Goal: Task Accomplishment & Management: Manage account settings

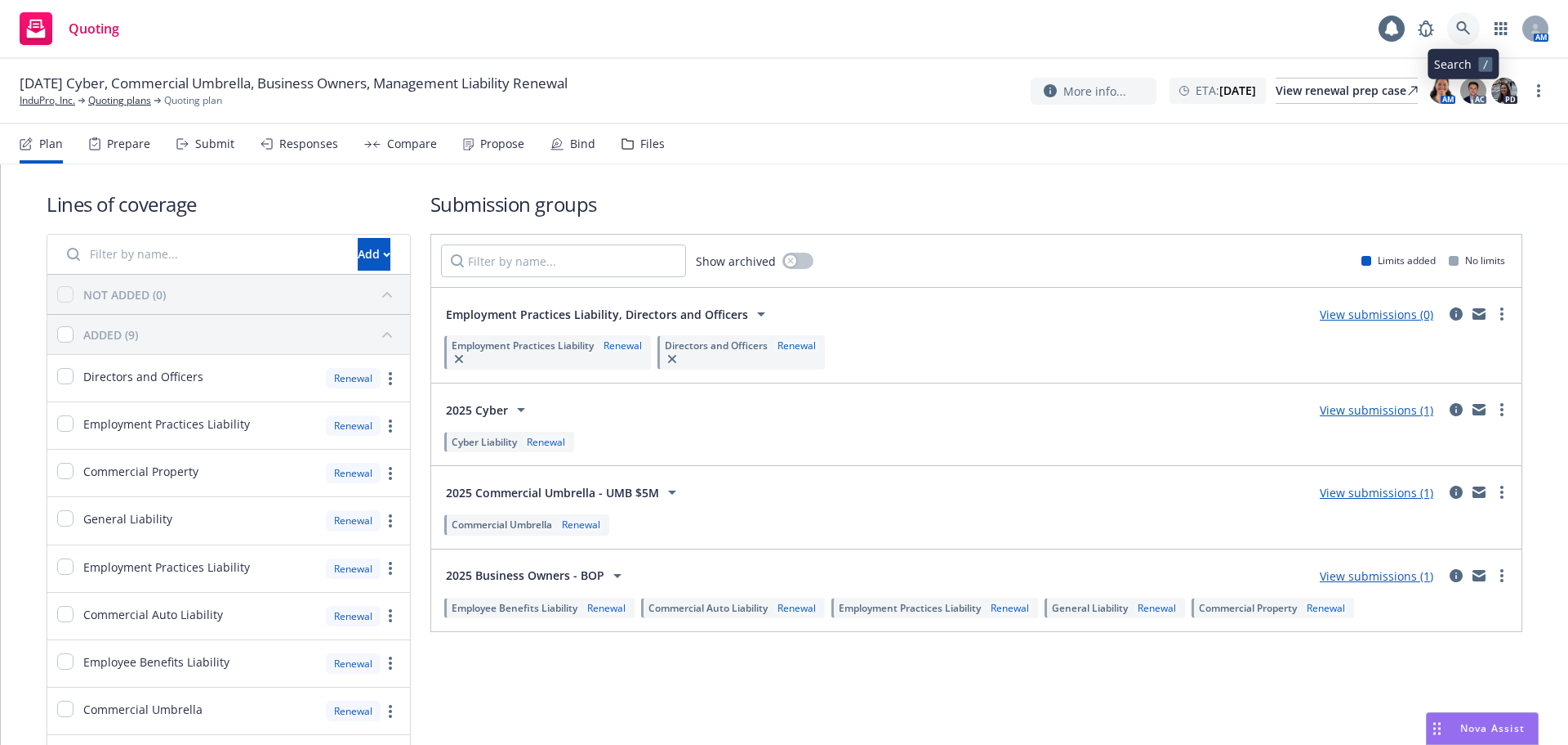
click at [1476, 25] on link at bounding box center [1463, 28] width 33 height 33
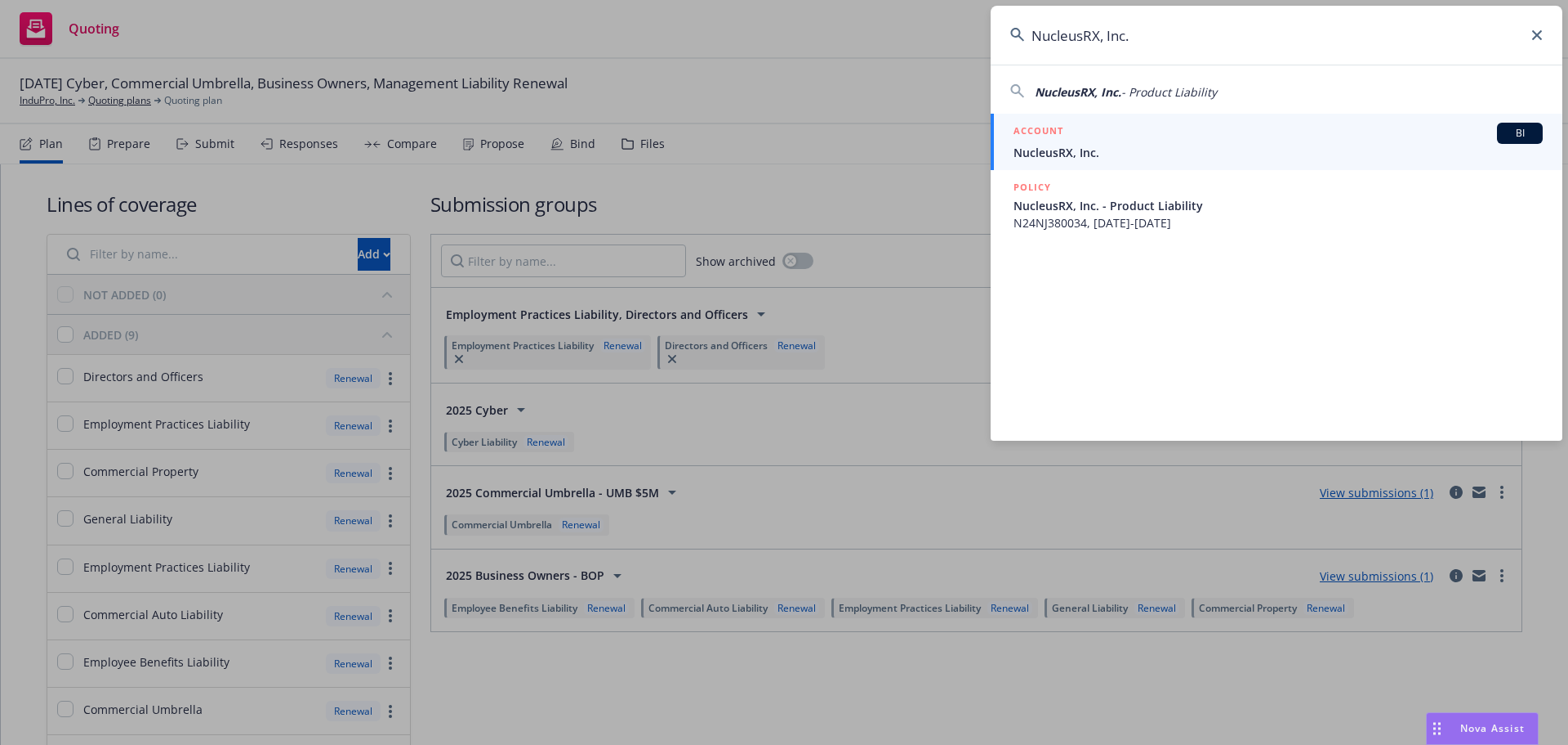
type input "NucleusRX, Inc."
click at [1145, 146] on span "NucleusRX, Inc." at bounding box center [1278, 152] width 530 height 17
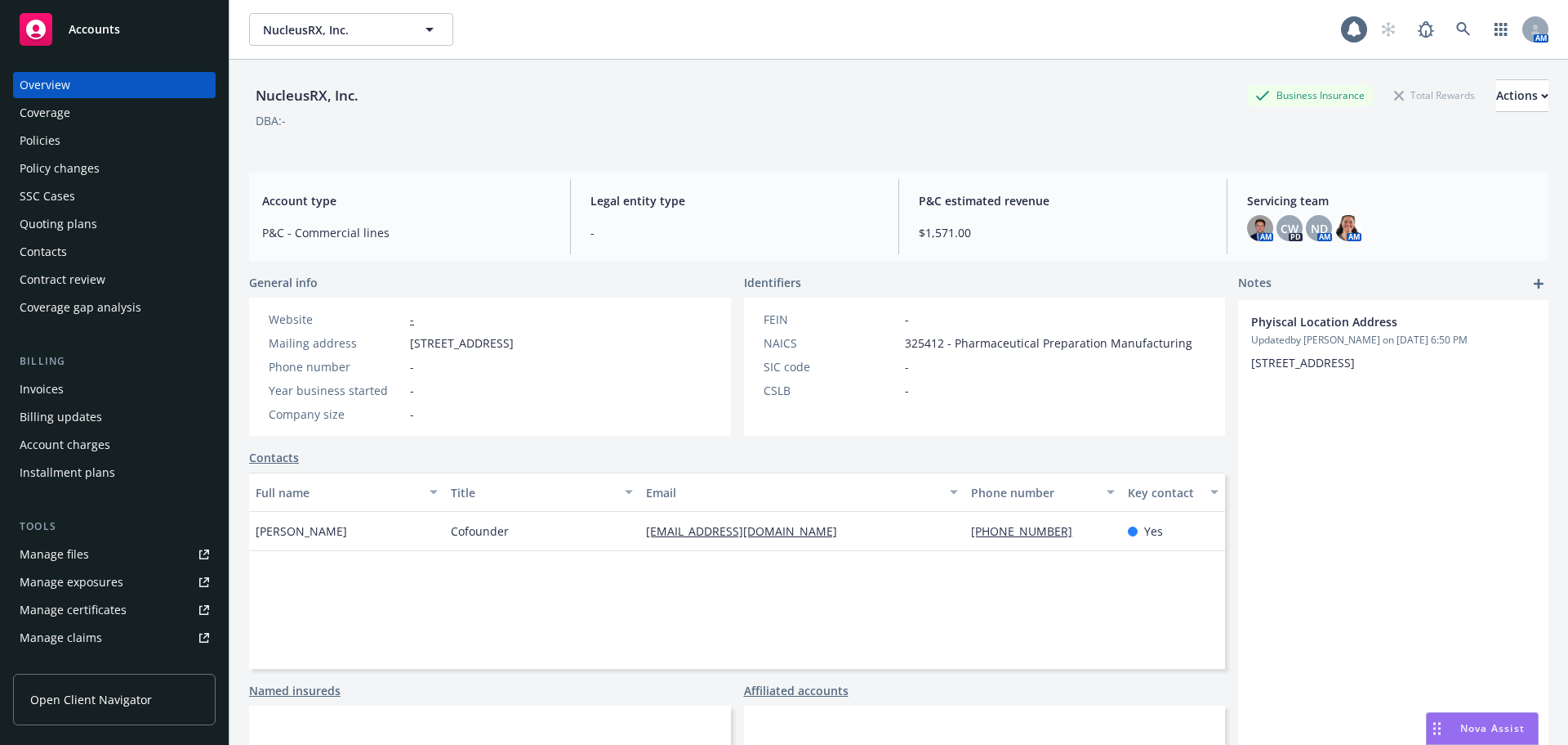
click at [101, 239] on div "Contacts" at bounding box center [114, 251] width 190 height 26
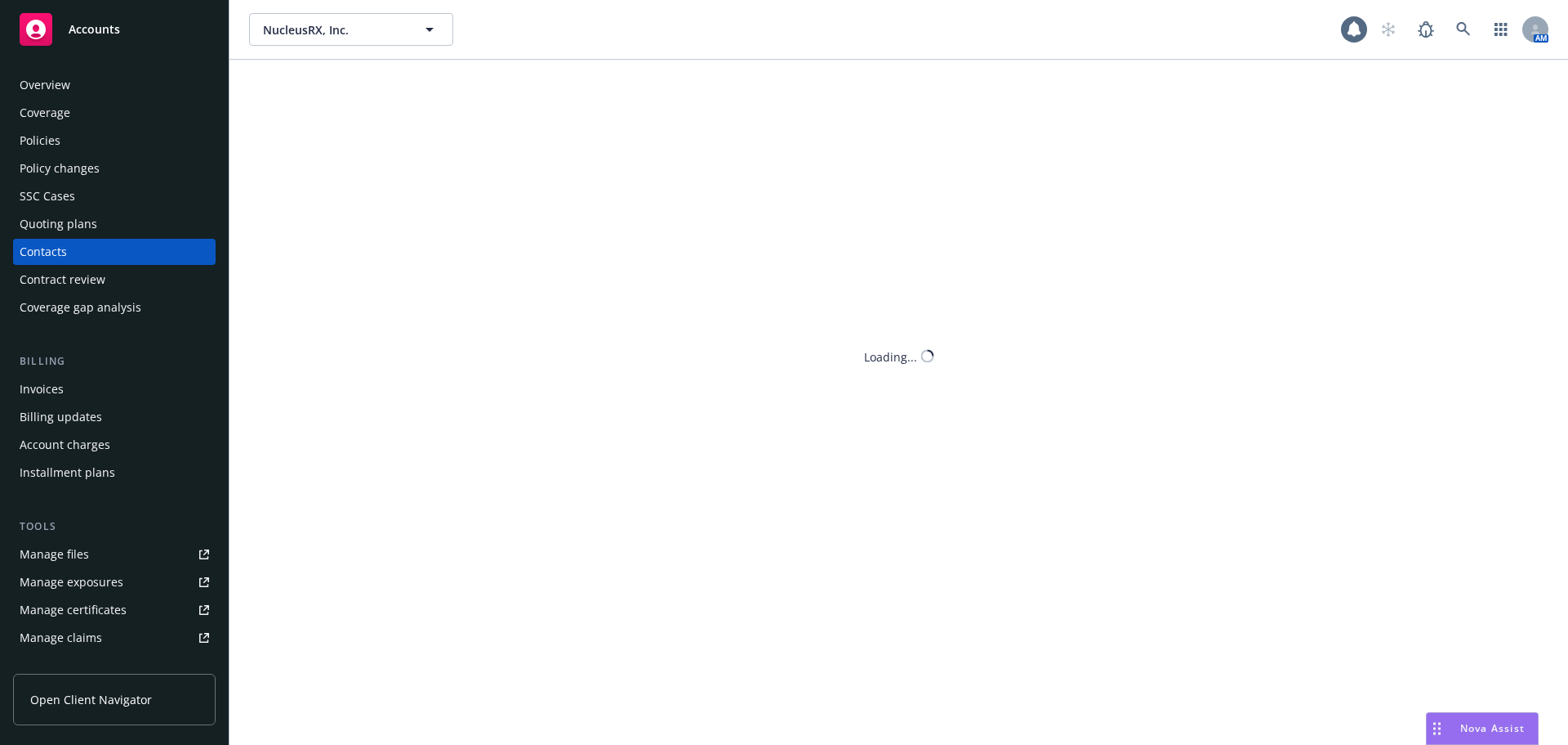
click at [101, 227] on div "Quoting plans" at bounding box center [114, 223] width 190 height 26
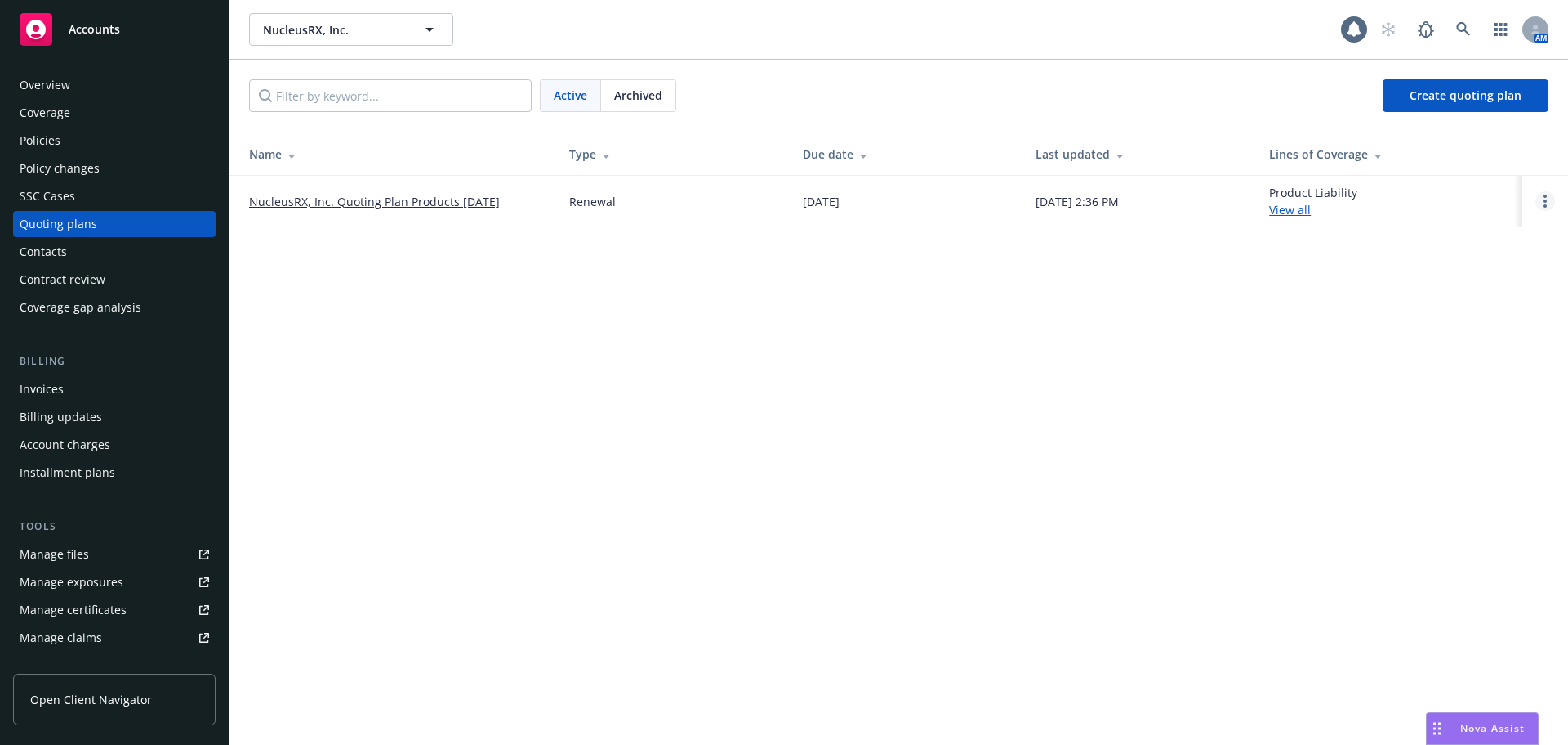
click at [1548, 198] on link "Open options" at bounding box center [1546, 201] width 20 height 20
click at [1460, 87] on span "Copy logging email" at bounding box center [1462, 90] width 143 height 15
click at [464, 195] on link "NucleusRX, Inc. Quoting Plan Products [DATE]" at bounding box center [374, 201] width 251 height 17
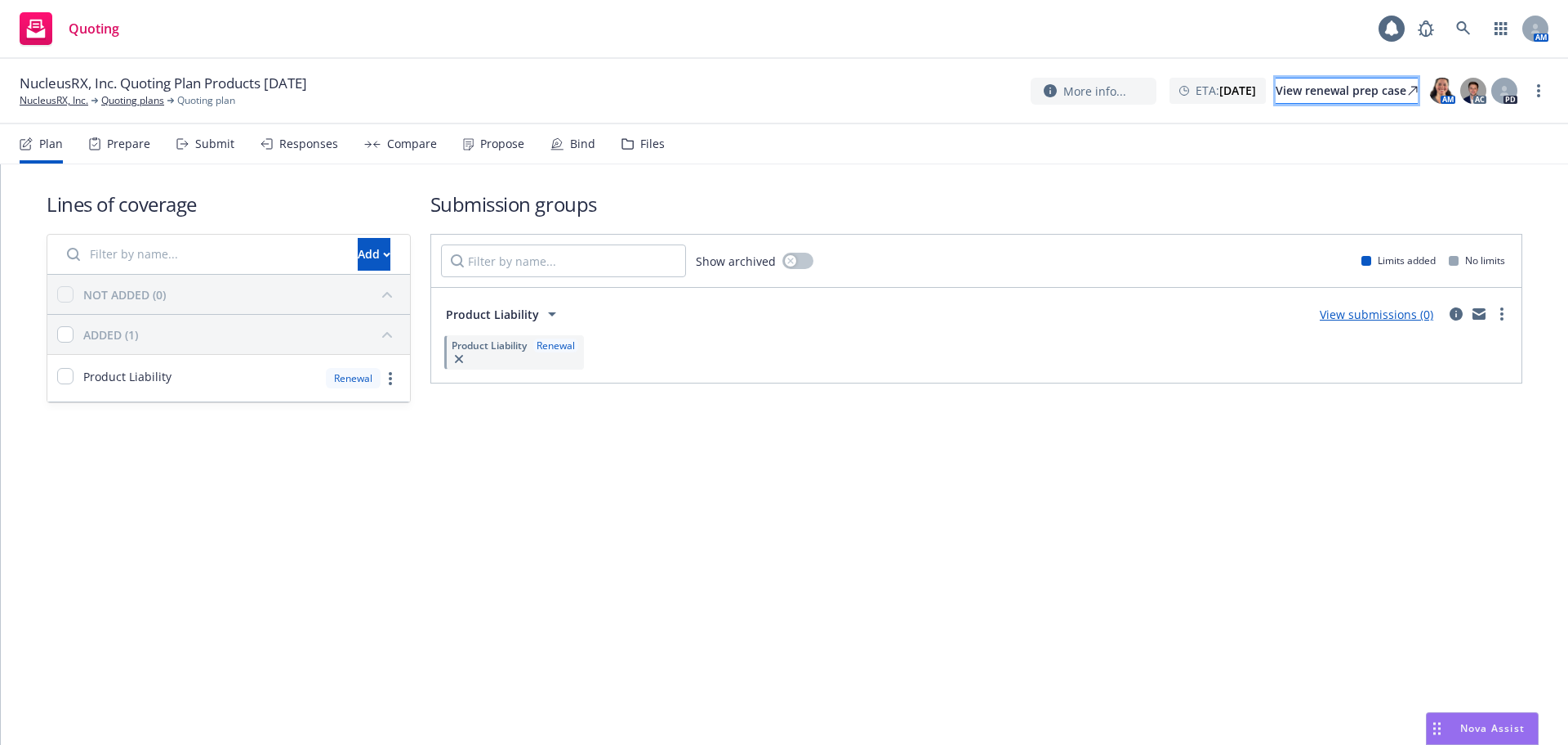
click at [1321, 80] on div "View renewal prep case" at bounding box center [1347, 91] width 142 height 25
click at [1493, 90] on div at bounding box center [1504, 90] width 26 height 26
click at [1034, 177] on div "Lines of coverage Add NOT ADDED (0) ADDED (1) Product Liability Renewal Submiss…" at bounding box center [784, 297] width 1476 height 265
click at [40, 98] on link "NucleusRX, Inc." at bounding box center [53, 100] width 68 height 15
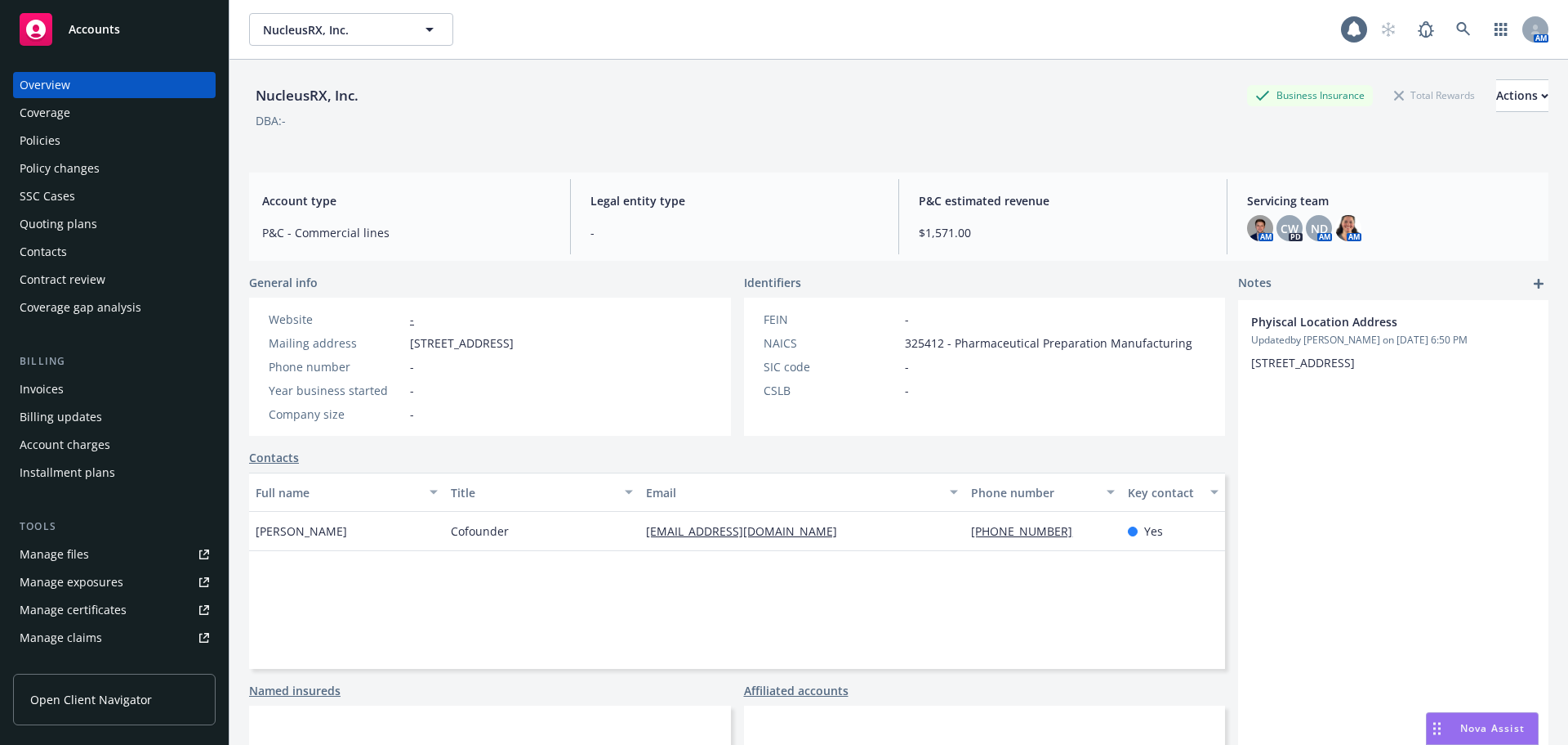
click at [119, 133] on div "Policies" at bounding box center [114, 140] width 190 height 26
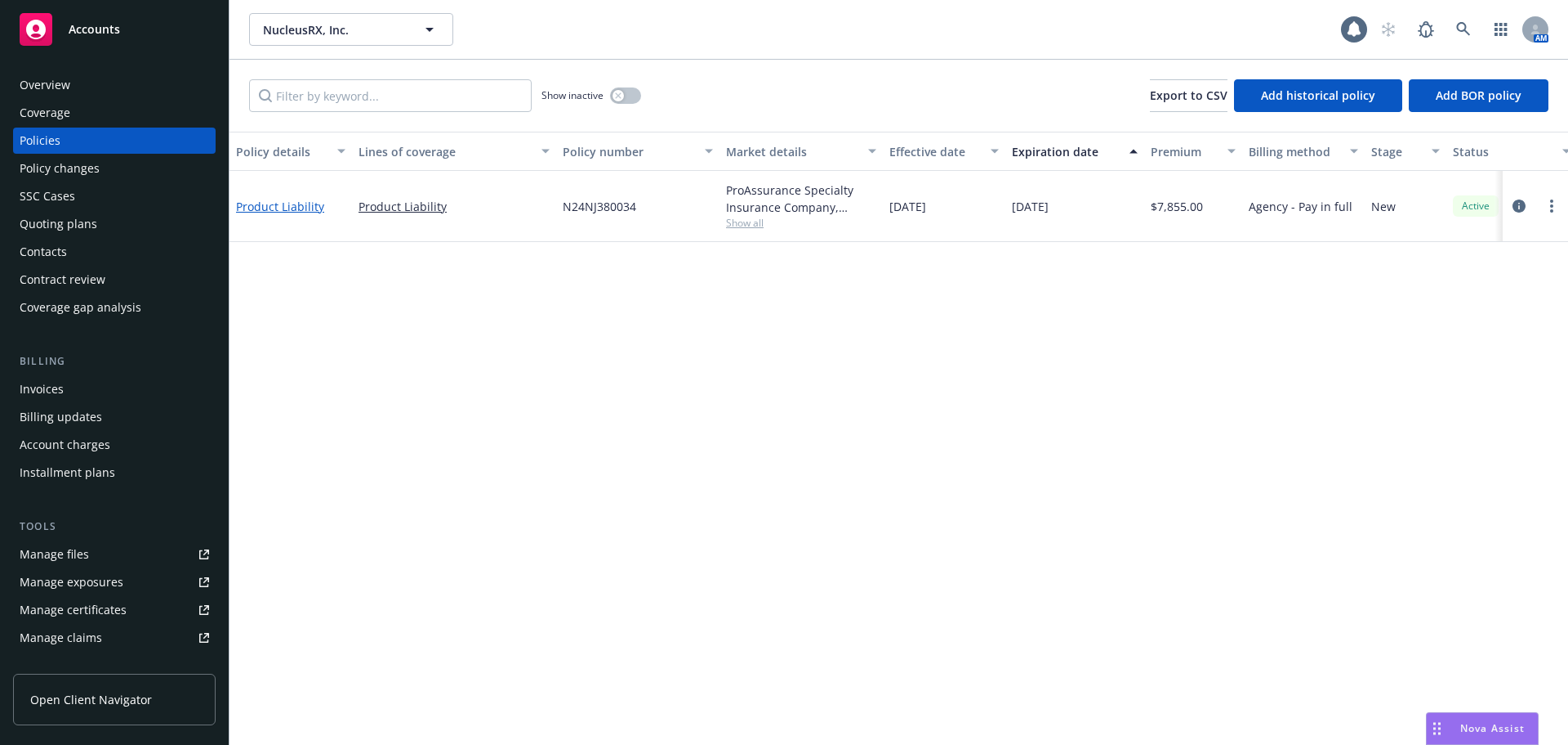
click at [299, 213] on link "Product Liability" at bounding box center [280, 206] width 88 height 15
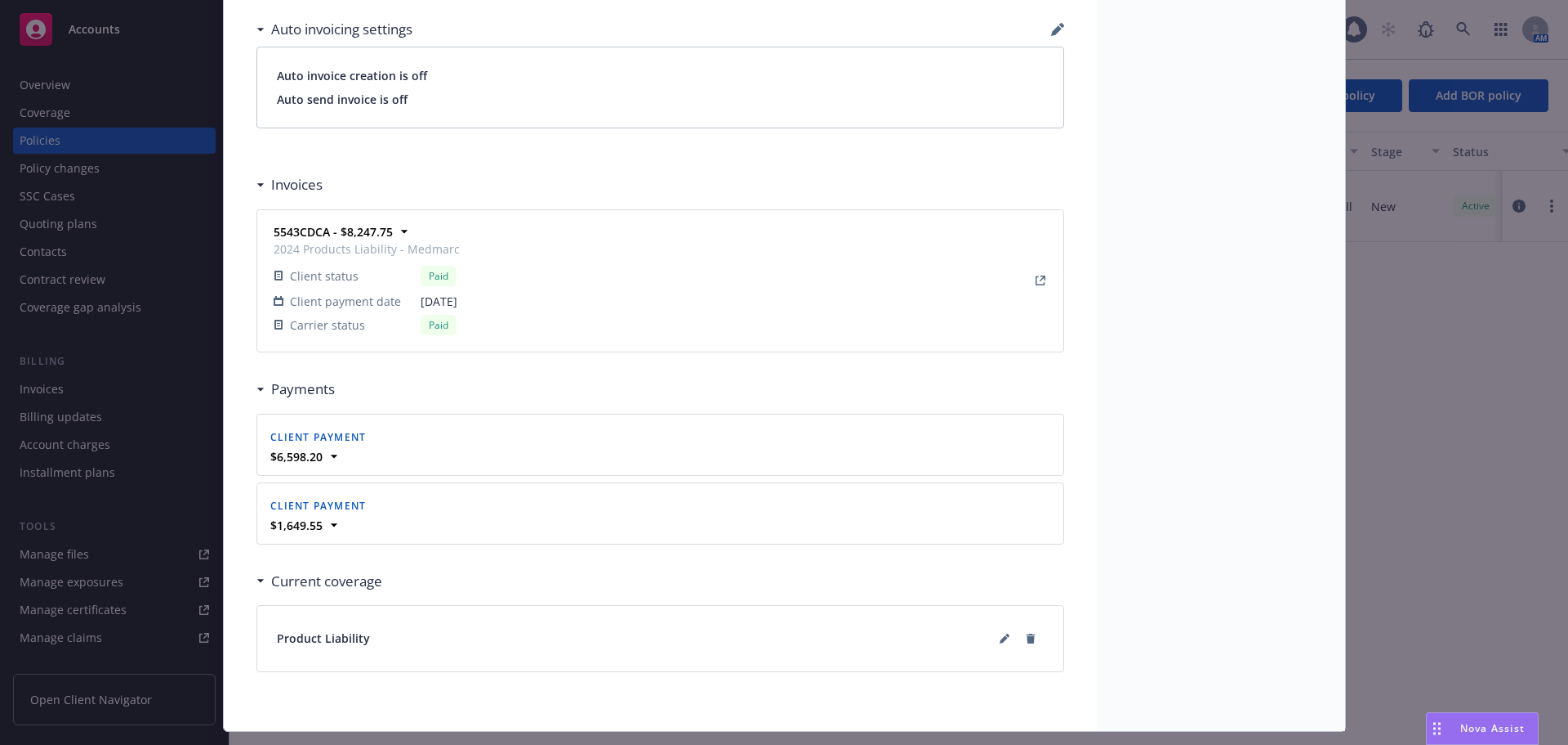
scroll to position [1429, 0]
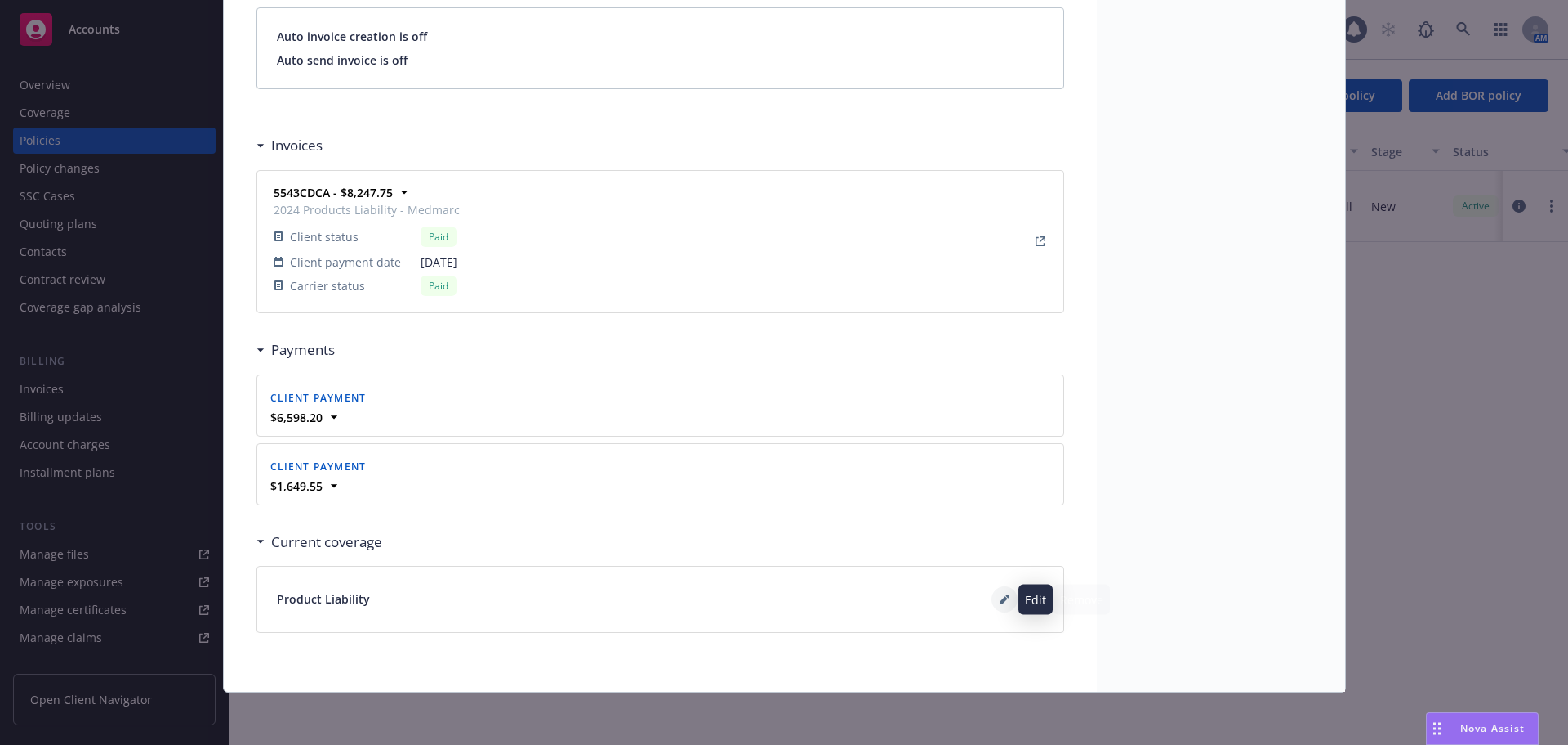
click at [992, 597] on button at bounding box center [1005, 598] width 26 height 26
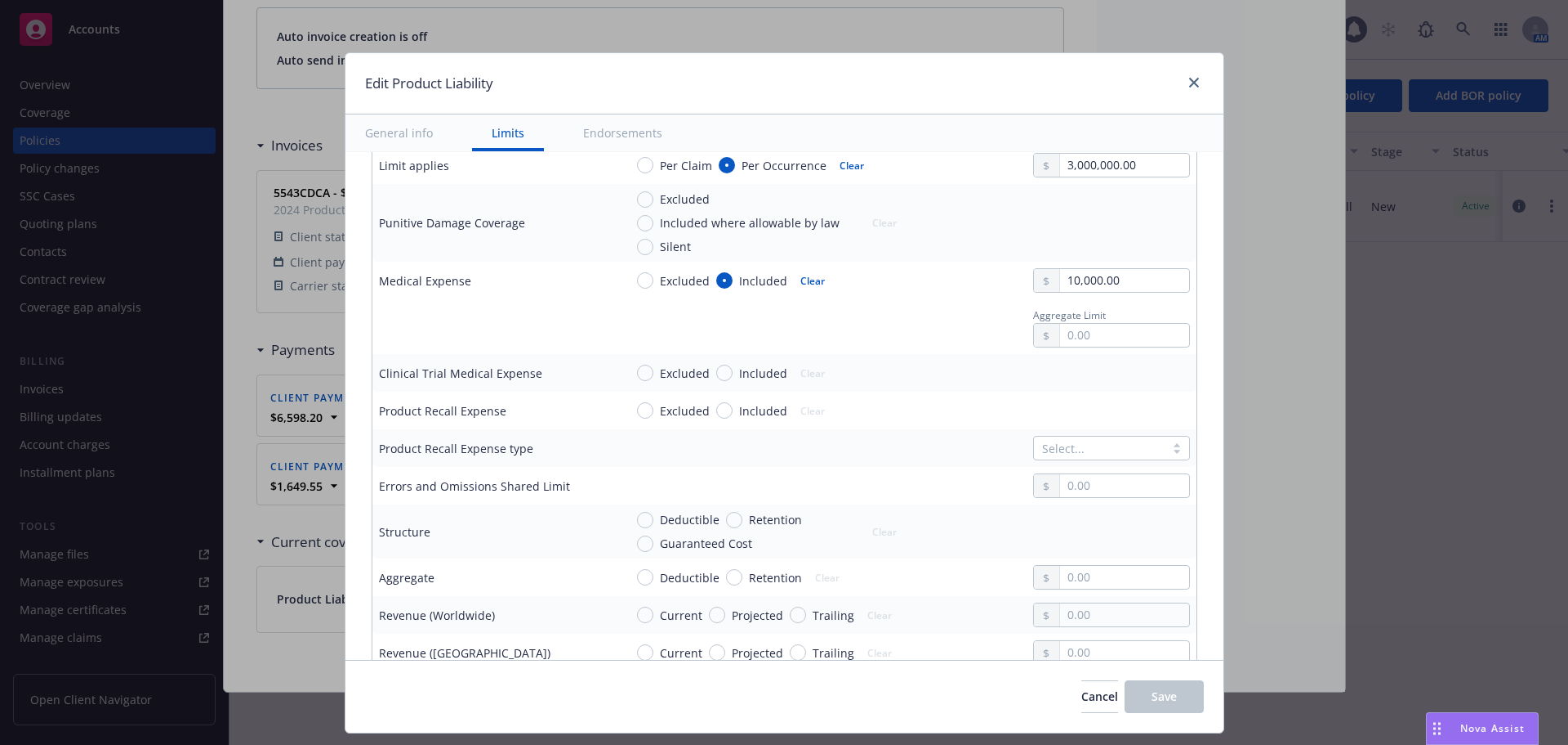
scroll to position [735, 0]
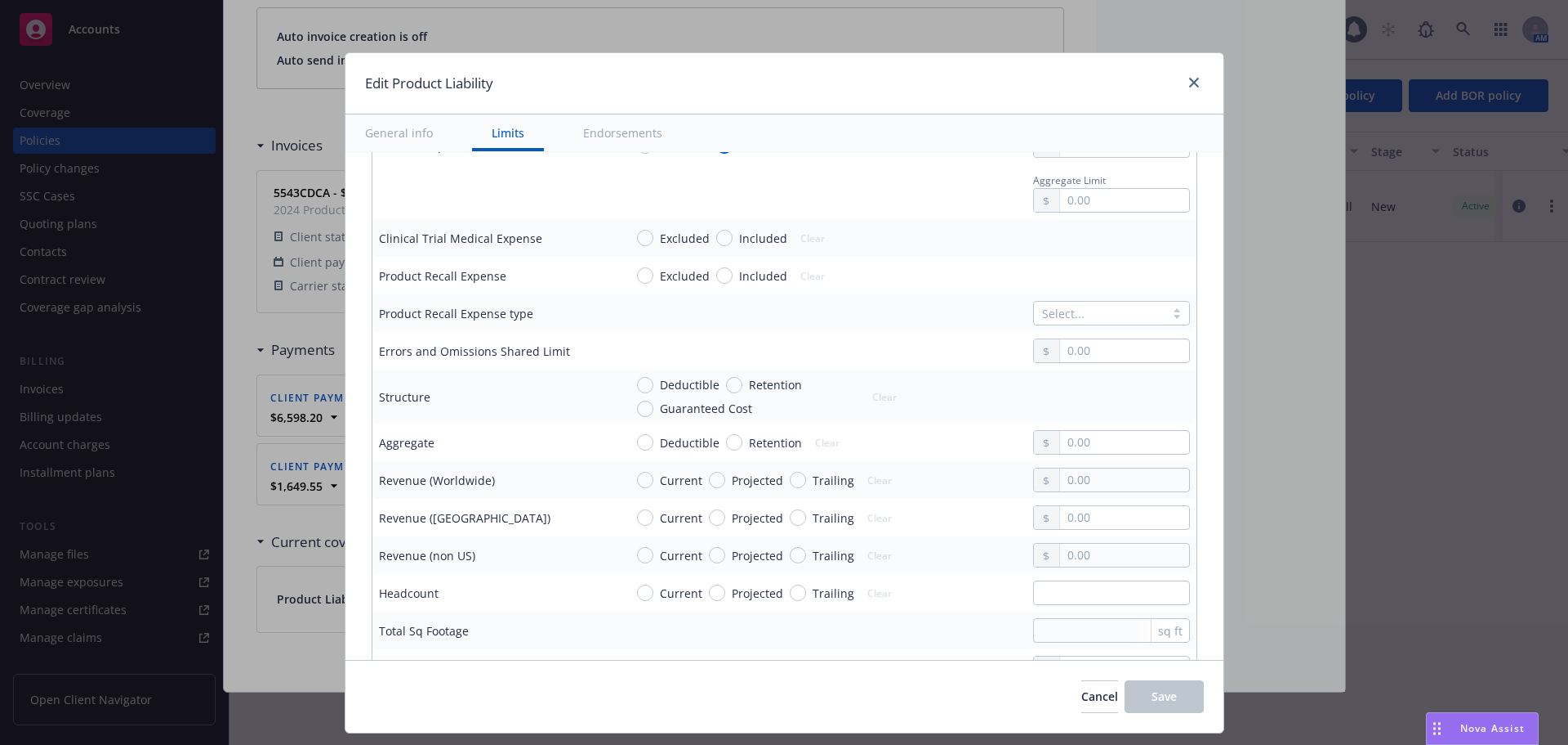
click at [414, 445] on div "Aggregate" at bounding box center [406, 442] width 56 height 17
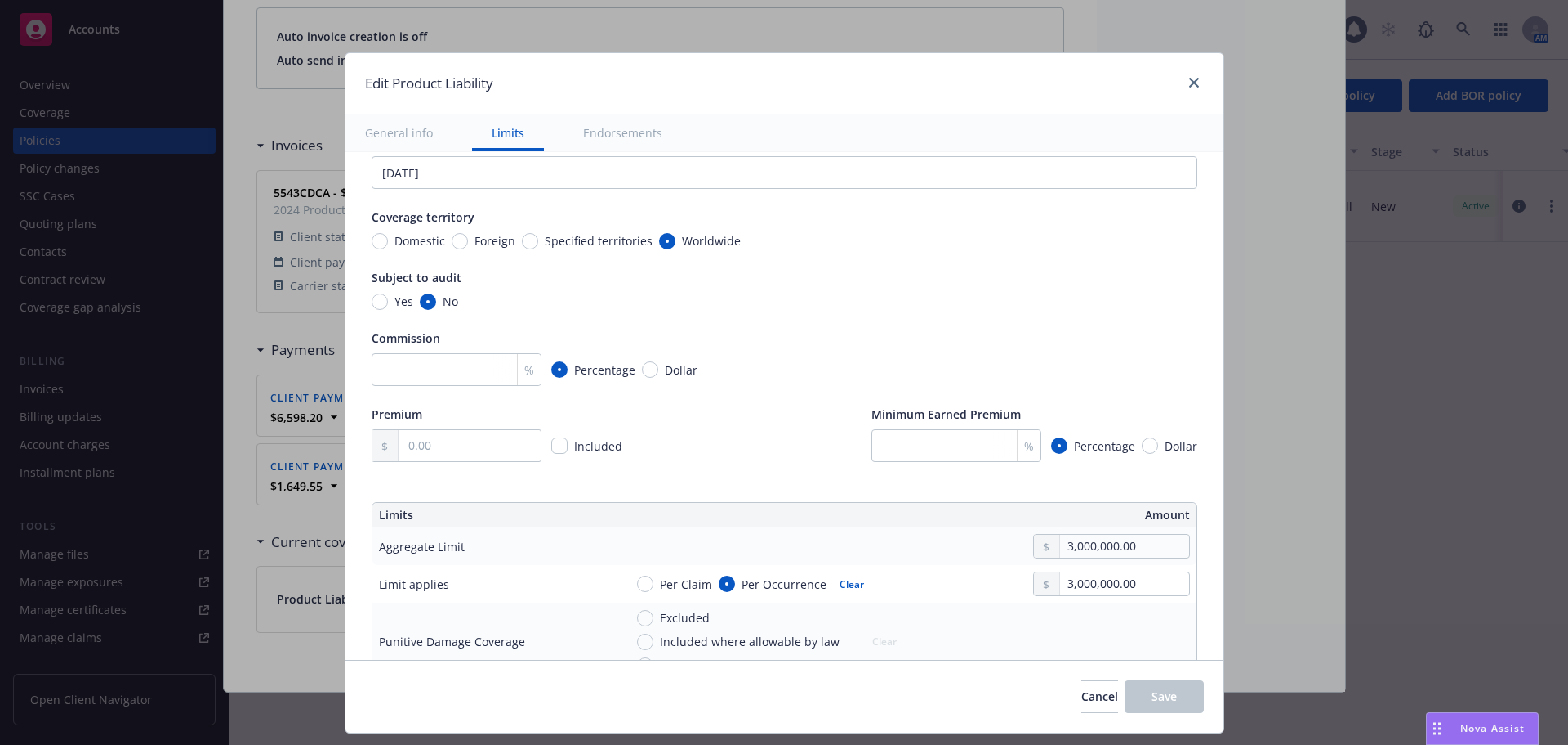
scroll to position [163, 0]
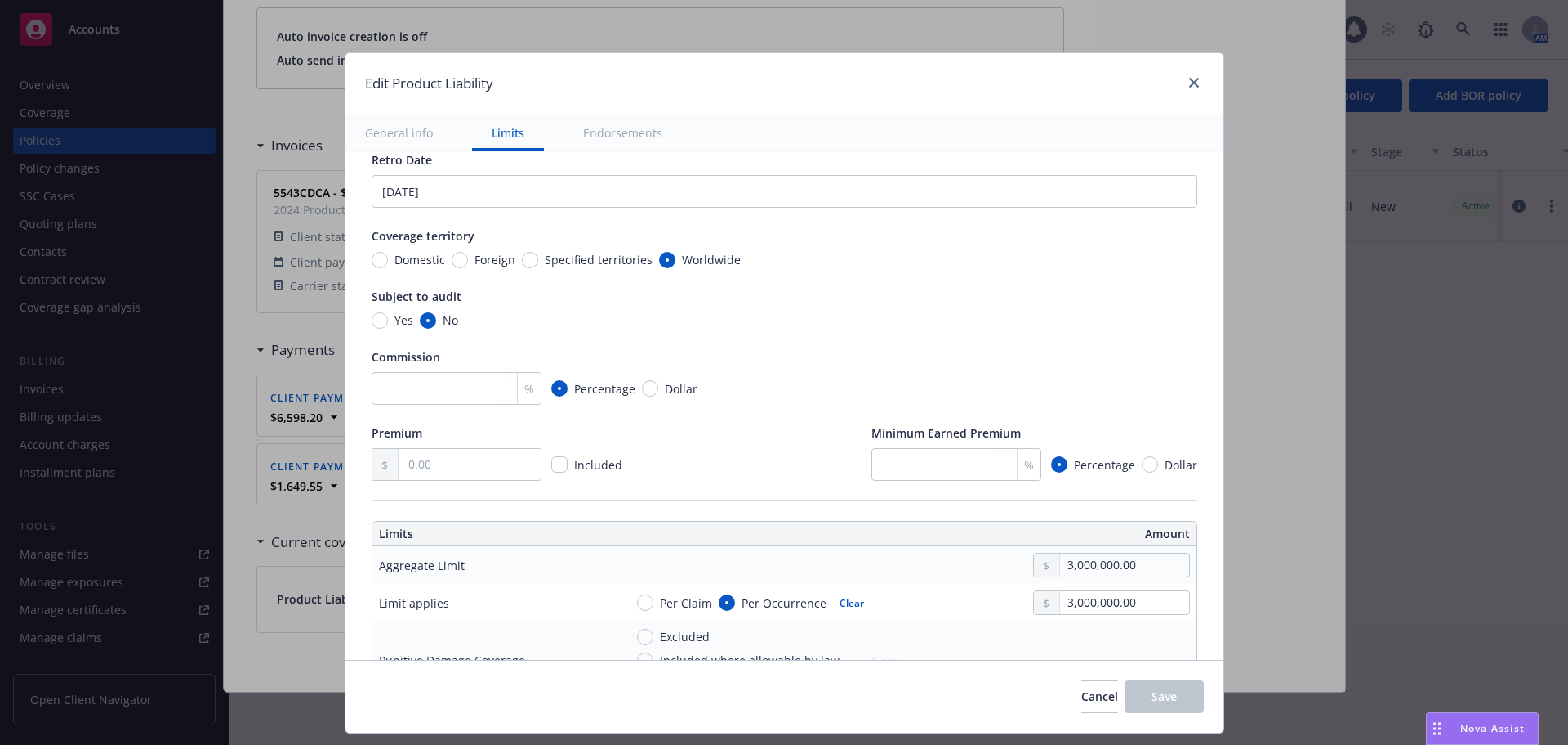
click at [1187, 70] on div "Edit Product Liability" at bounding box center [784, 83] width 879 height 61
click at [1189, 78] on icon "close" at bounding box center [1194, 82] width 10 height 10
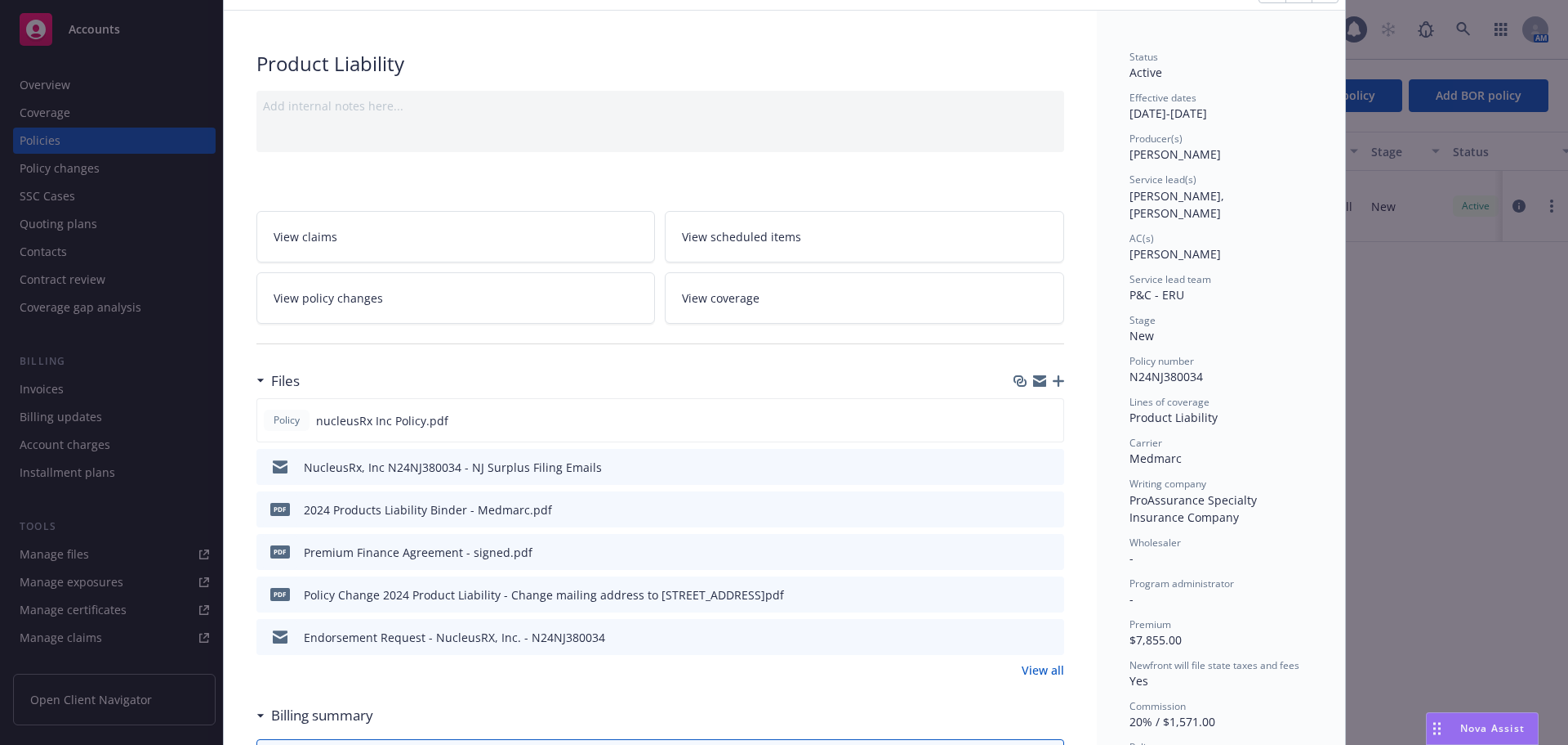
scroll to position [0, 0]
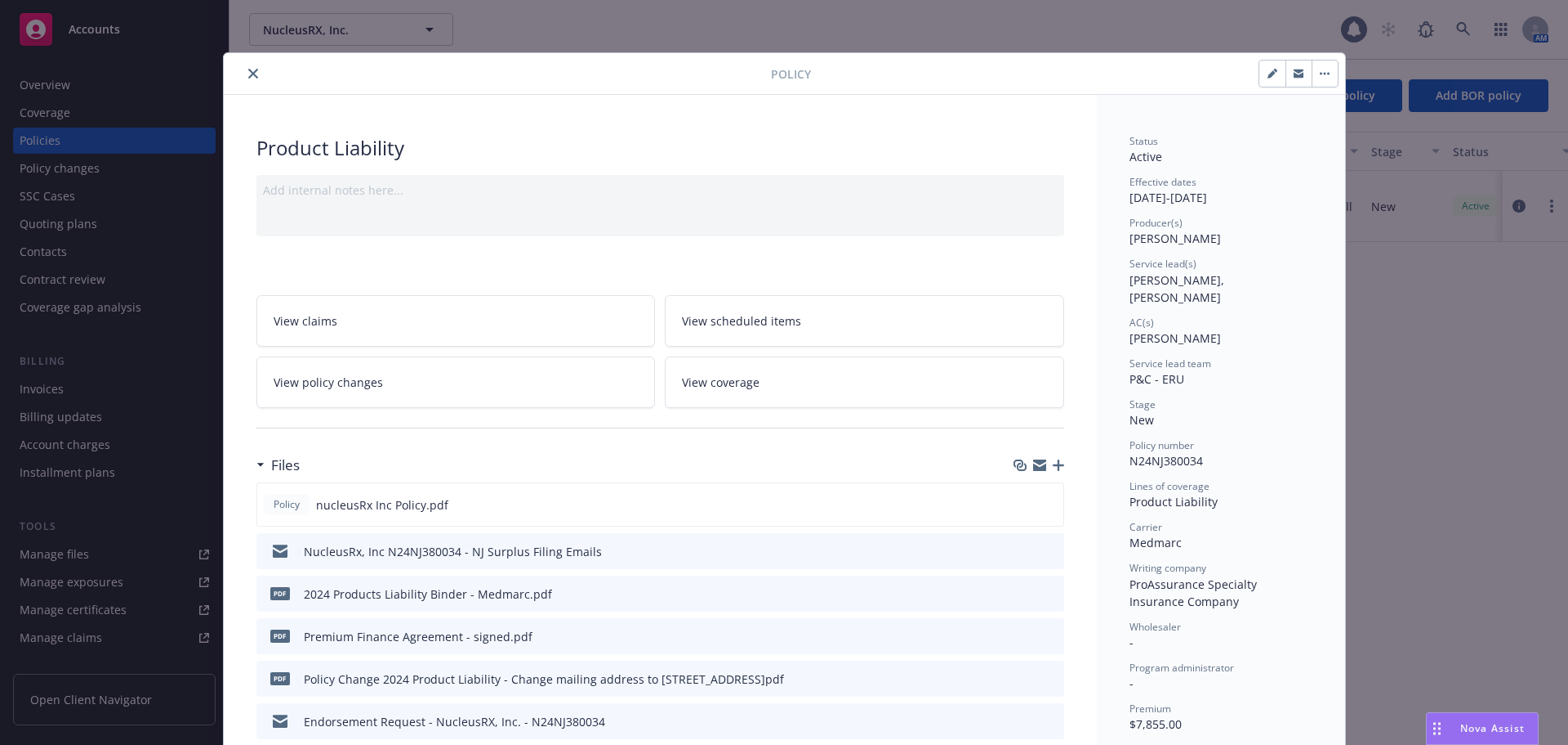
click at [236, 70] on div at bounding box center [500, 74] width 540 height 20
click at [243, 69] on button "close" at bounding box center [253, 74] width 20 height 20
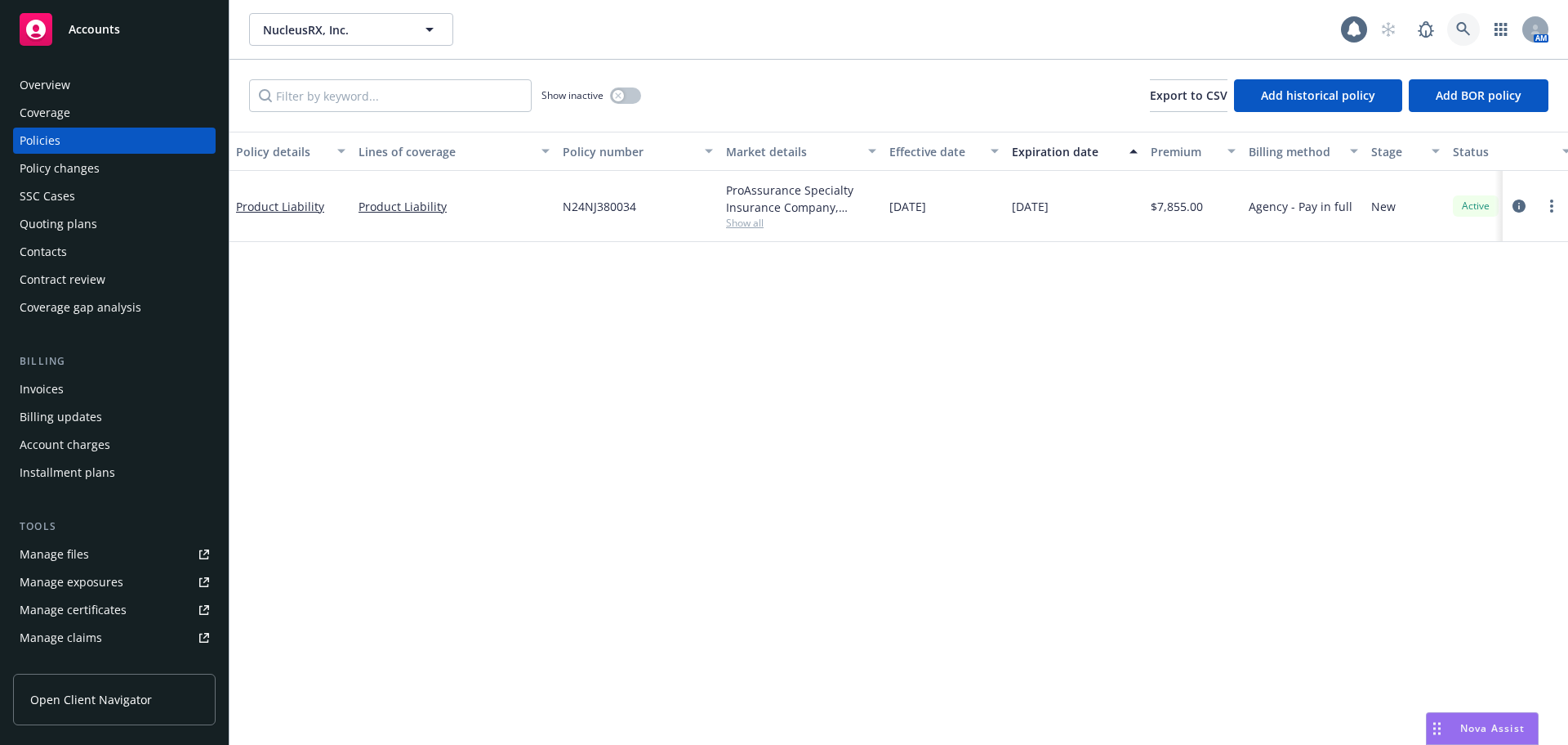
click at [1465, 30] on icon at bounding box center [1463, 29] width 14 height 14
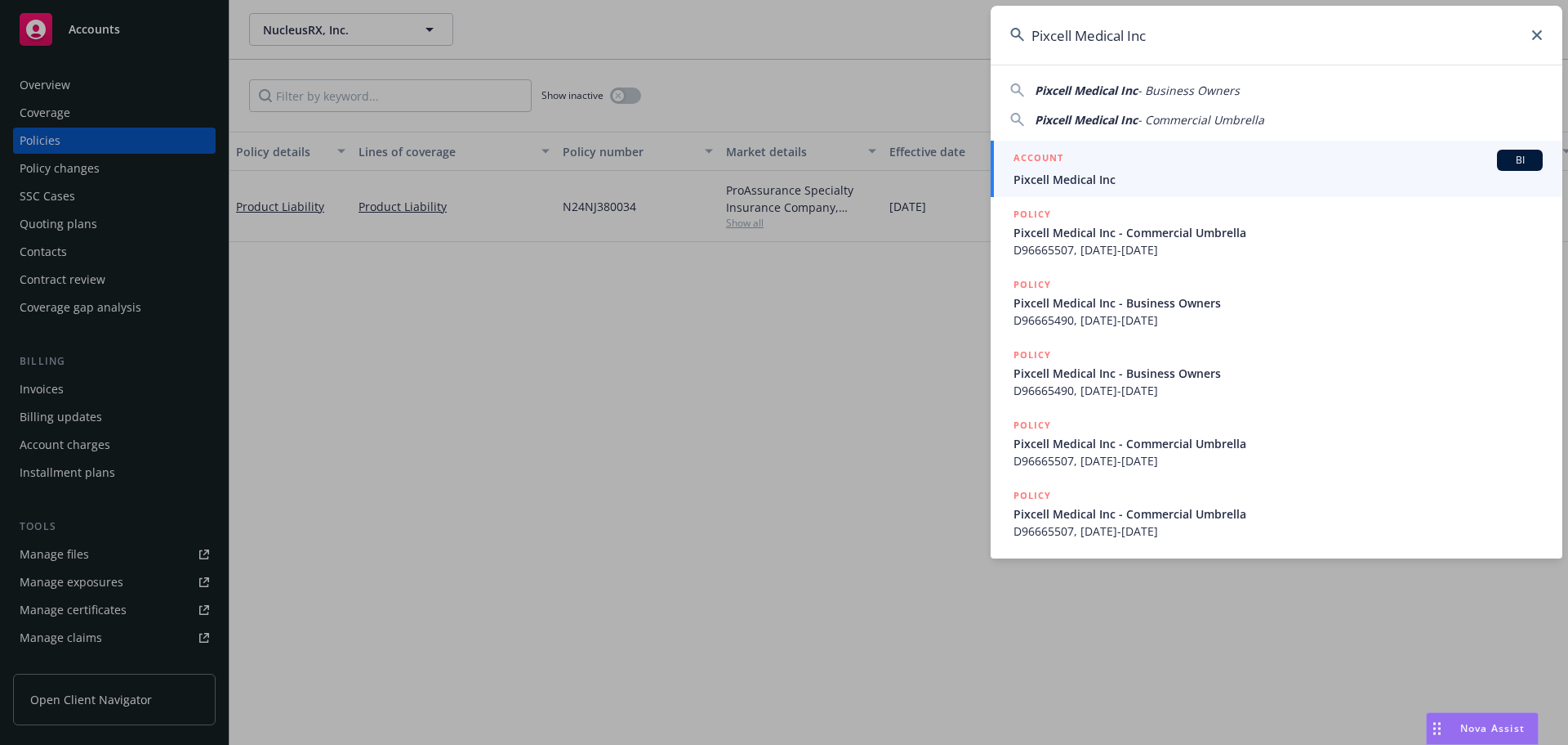
type input "Pixcell Medical Inc"
click at [1139, 176] on span "Pixcell Medical Inc" at bounding box center [1278, 178] width 530 height 17
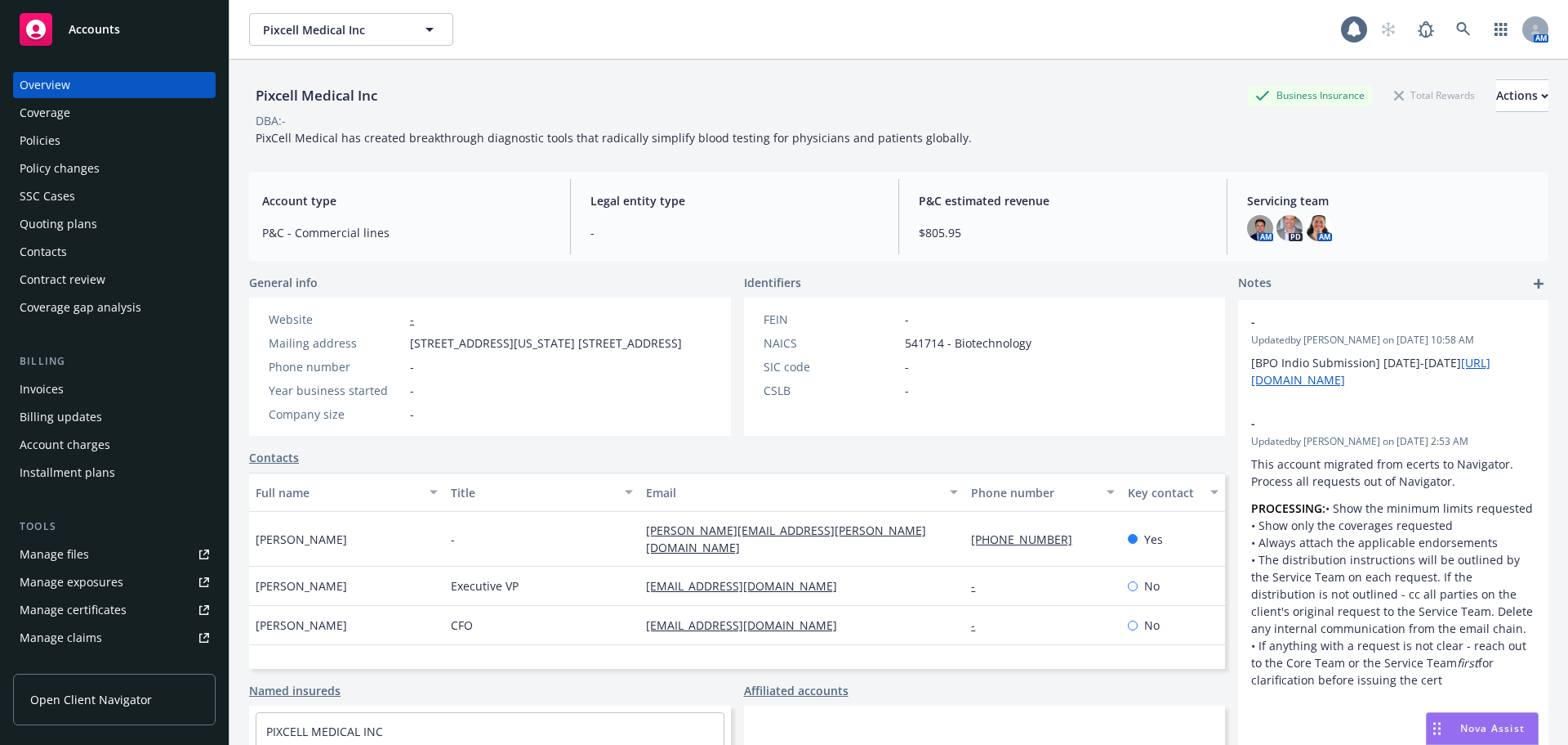
click at [107, 229] on div "Quoting plans" at bounding box center [114, 223] width 190 height 26
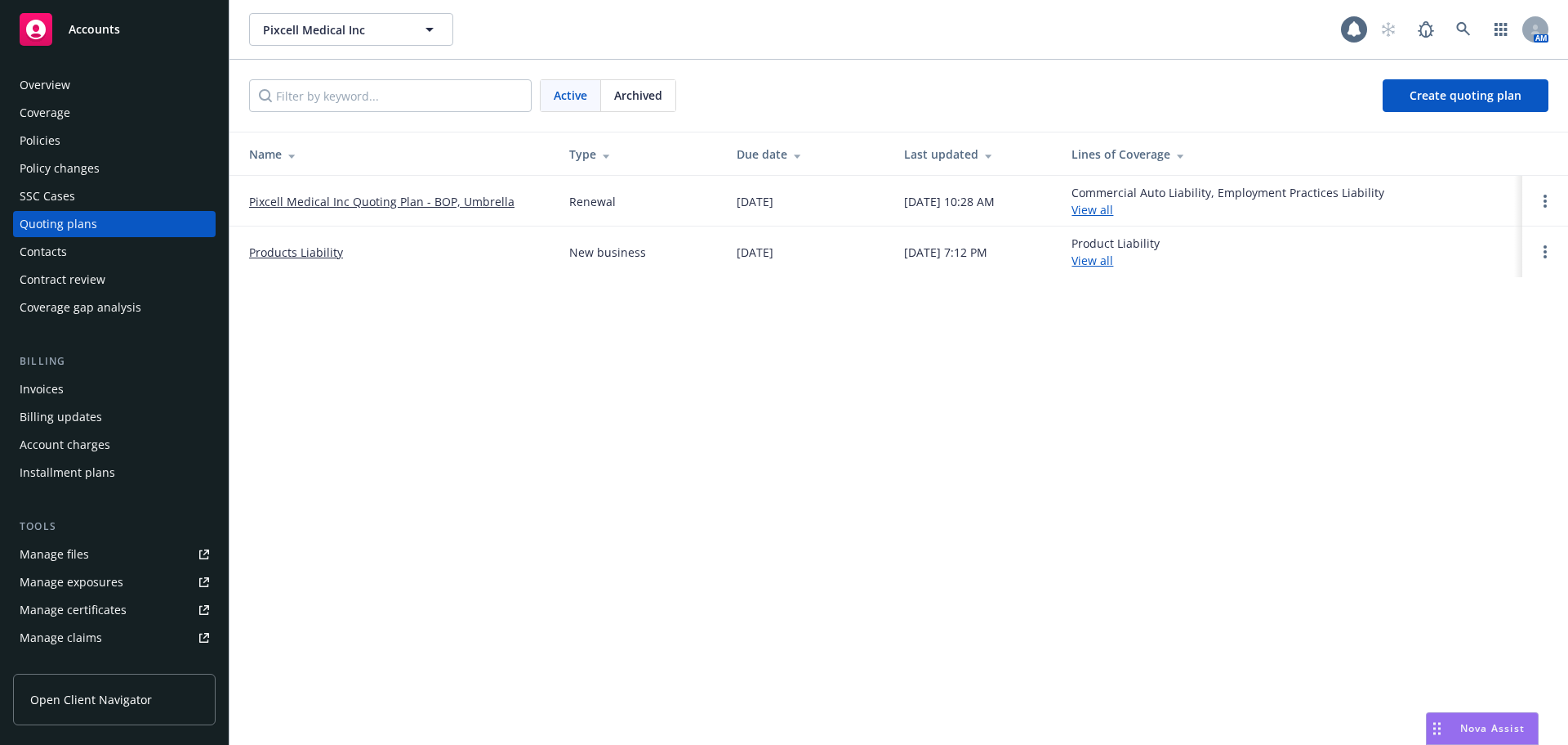
click at [444, 202] on link "Pixcell Medical Inc Quoting Plan - BOP, Umbrella" at bounding box center [382, 201] width 265 height 17
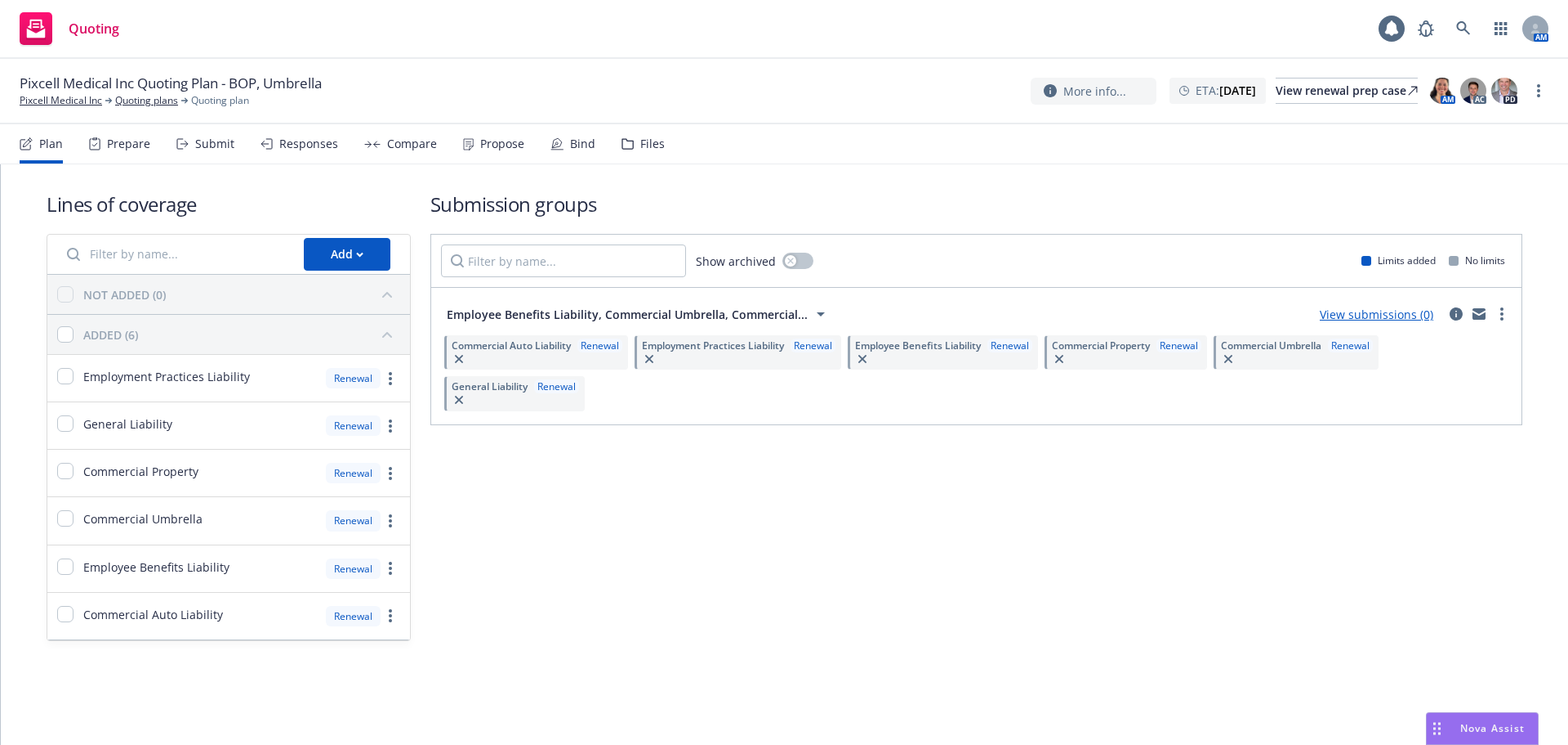
click at [1342, 73] on div "Pixcell Medical Inc Quoting Plan - BOP, Umbrella Pixcell Medical Inc Quoting pl…" at bounding box center [784, 91] width 1568 height 66
click at [1342, 91] on div "View renewal prep case" at bounding box center [1347, 91] width 142 height 25
click at [1470, 9] on div "Quoting 1 AM" at bounding box center [784, 29] width 1568 height 59
click at [1465, 14] on link at bounding box center [1463, 28] width 33 height 33
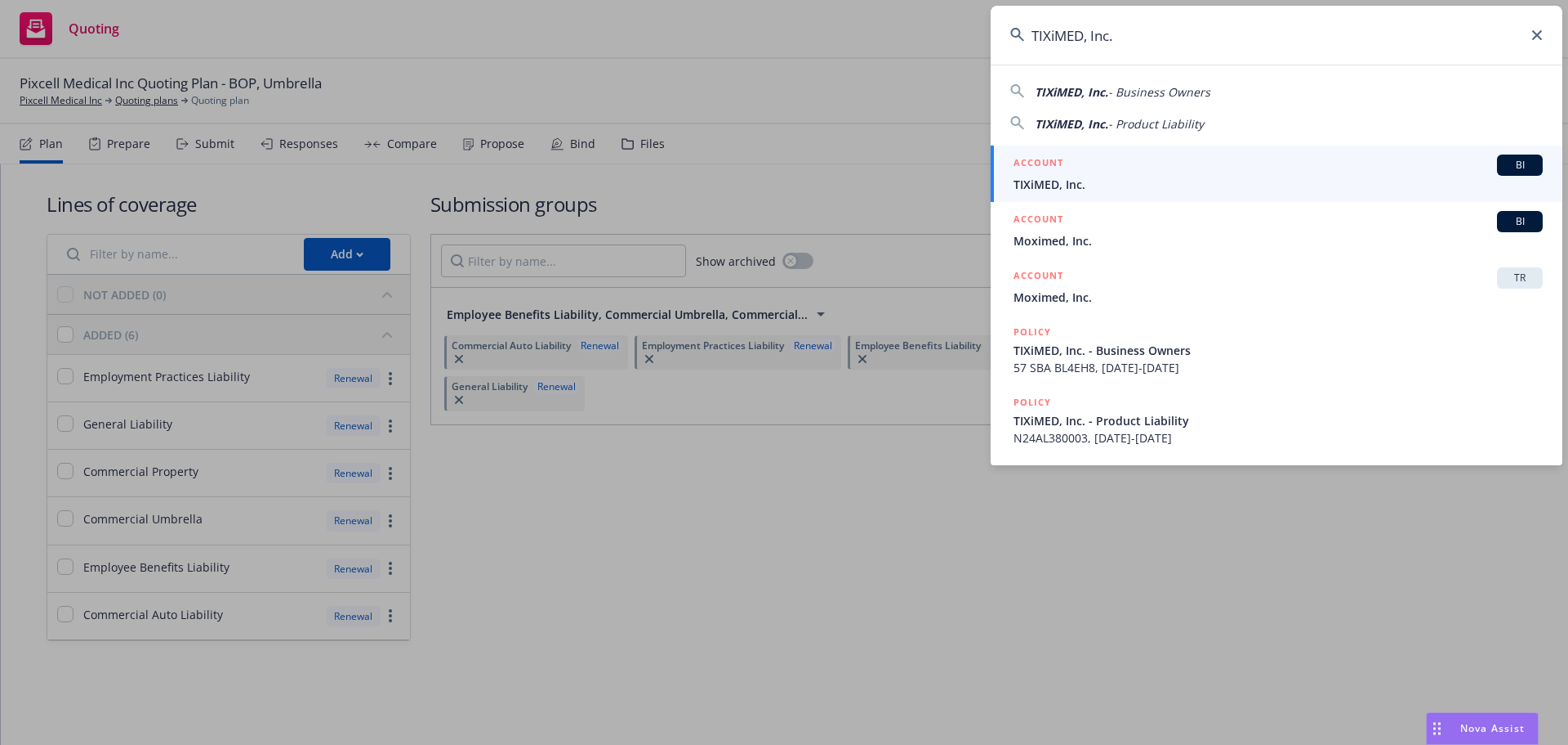
type input "TIXiMED, Inc."
click at [1129, 177] on span "TIXiMED, Inc." at bounding box center [1278, 184] width 530 height 17
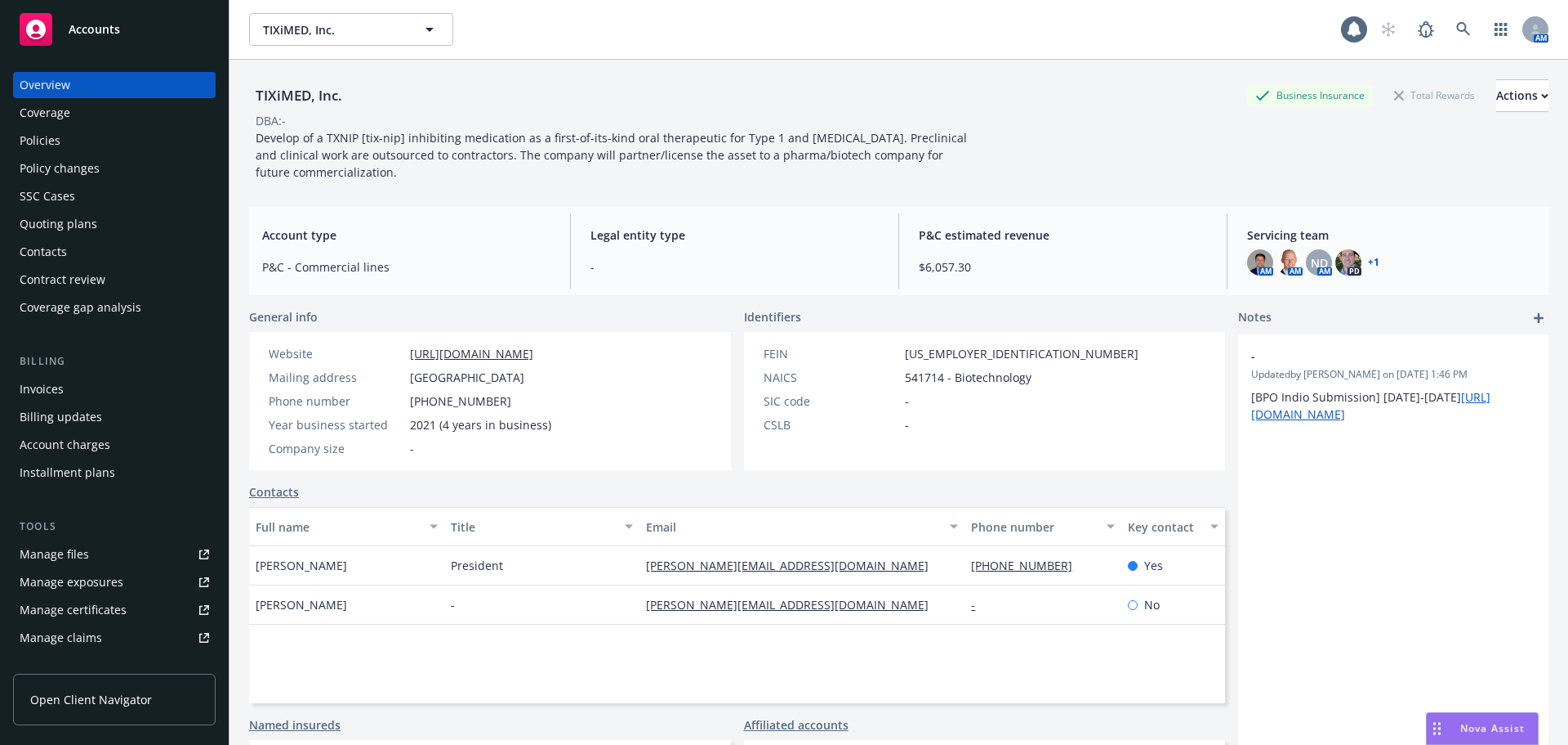
click at [81, 232] on div "Quoting plans" at bounding box center [58, 223] width 77 height 26
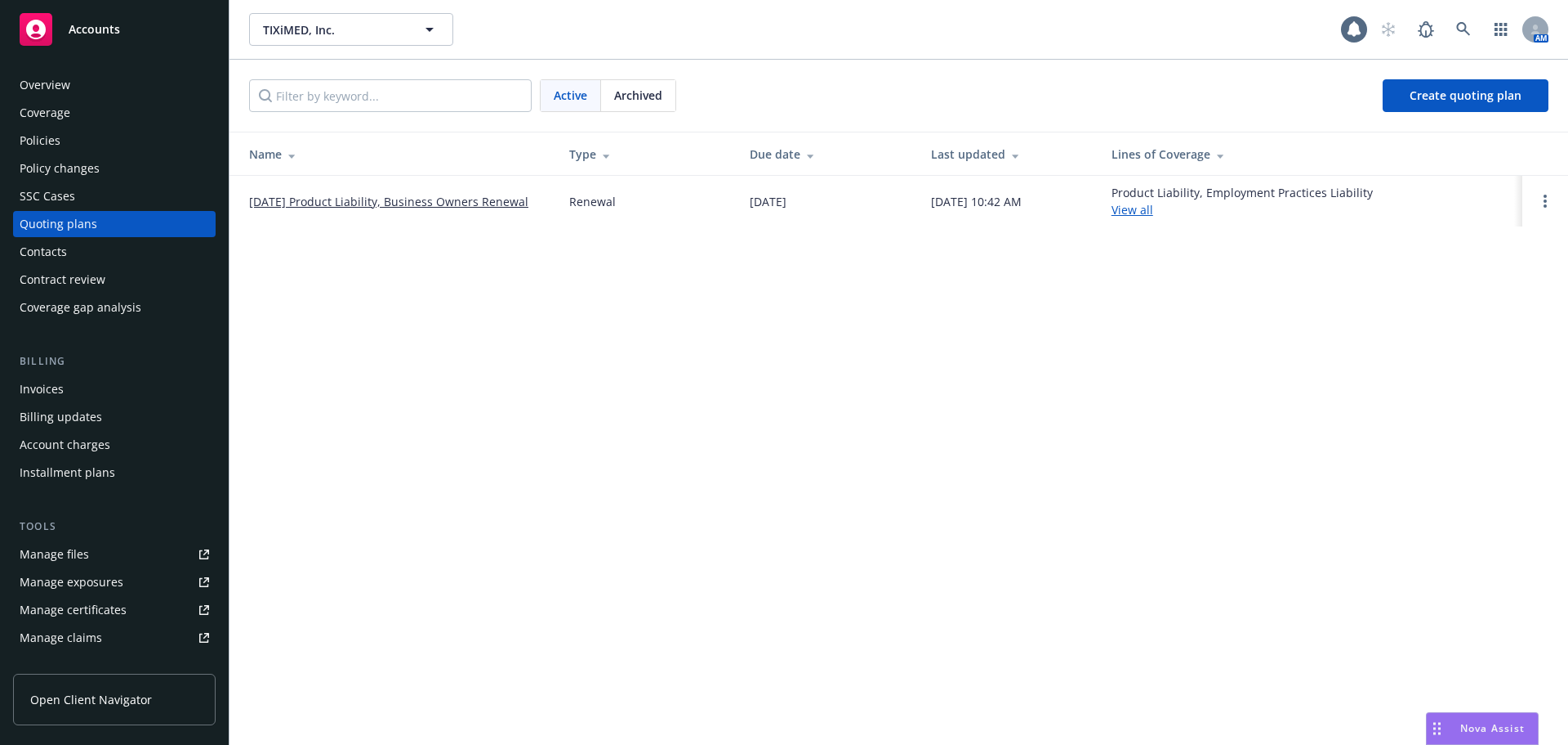
click at [443, 205] on link "[DATE] Product Liability, Business Owners Renewal" at bounding box center [389, 201] width 280 height 17
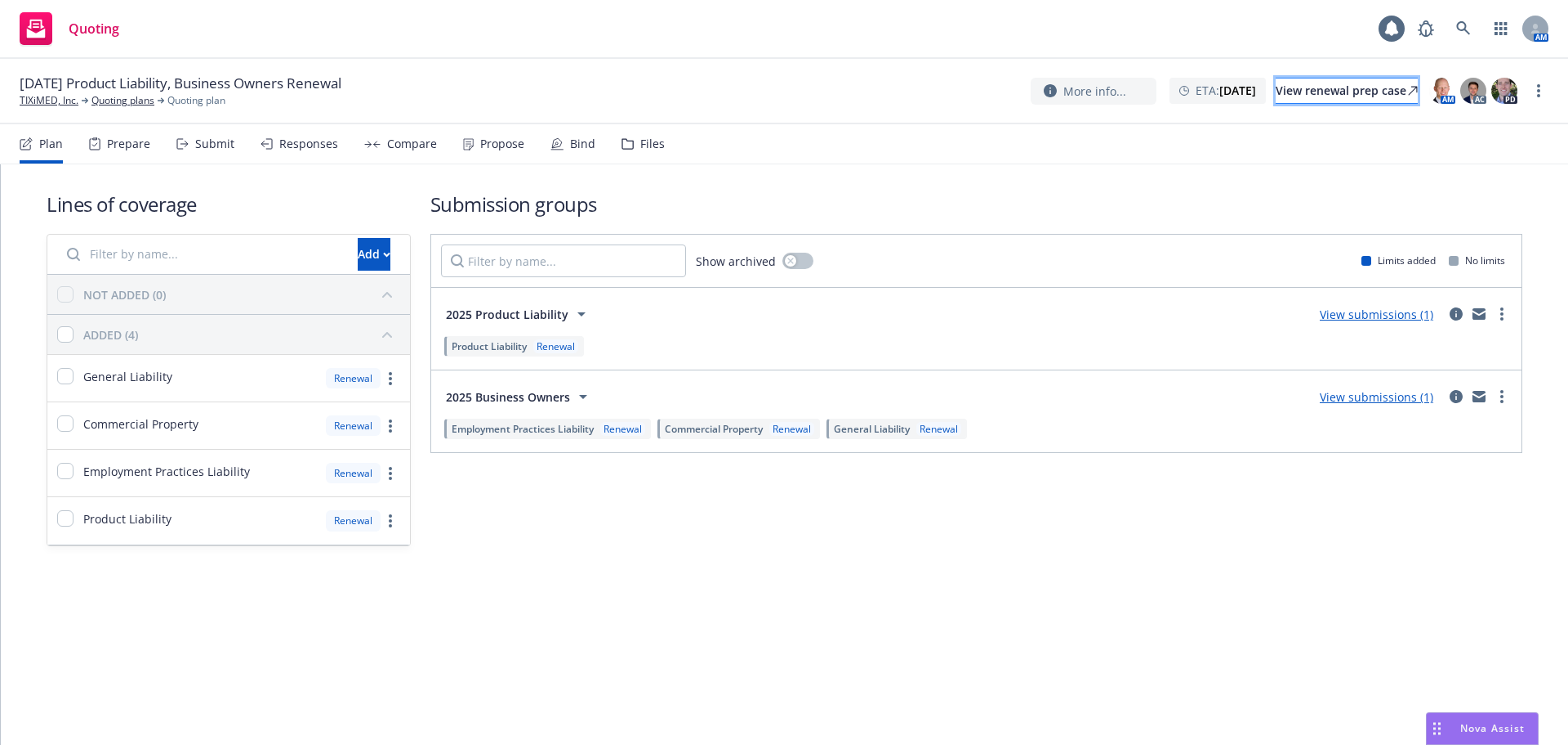
click at [1363, 84] on div "View renewal prep case" at bounding box center [1347, 91] width 142 height 25
click at [1533, 91] on link "more" at bounding box center [1539, 91] width 20 height 20
click at [1498, 128] on link "Copy logging email" at bounding box center [1456, 124] width 182 height 33
click at [87, 31] on span "Quoting" at bounding box center [93, 28] width 51 height 13
click at [1456, 22] on icon at bounding box center [1463, 28] width 15 height 15
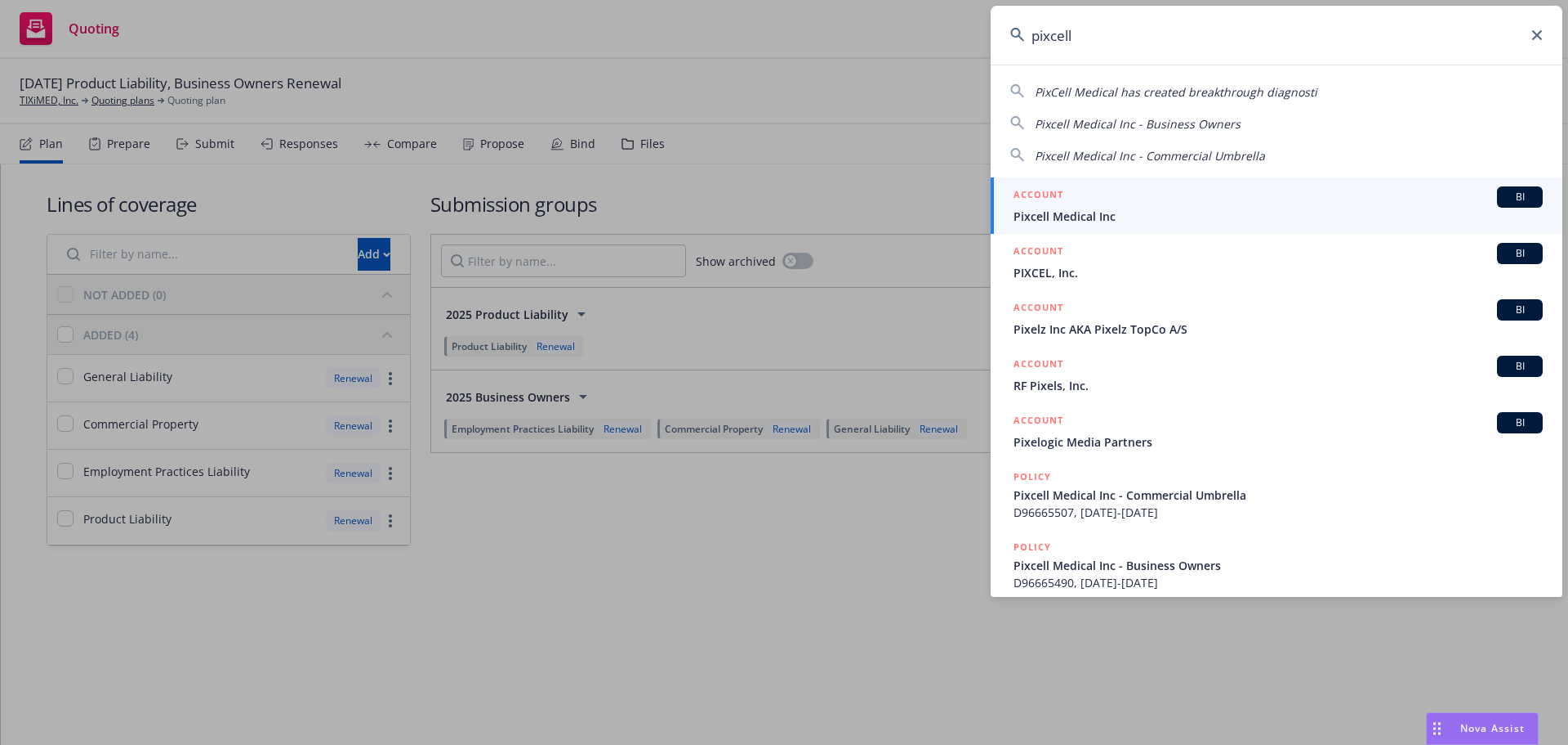
type input "pixcell"
click at [1140, 196] on div "ACCOUNT BI" at bounding box center [1278, 197] width 530 height 21
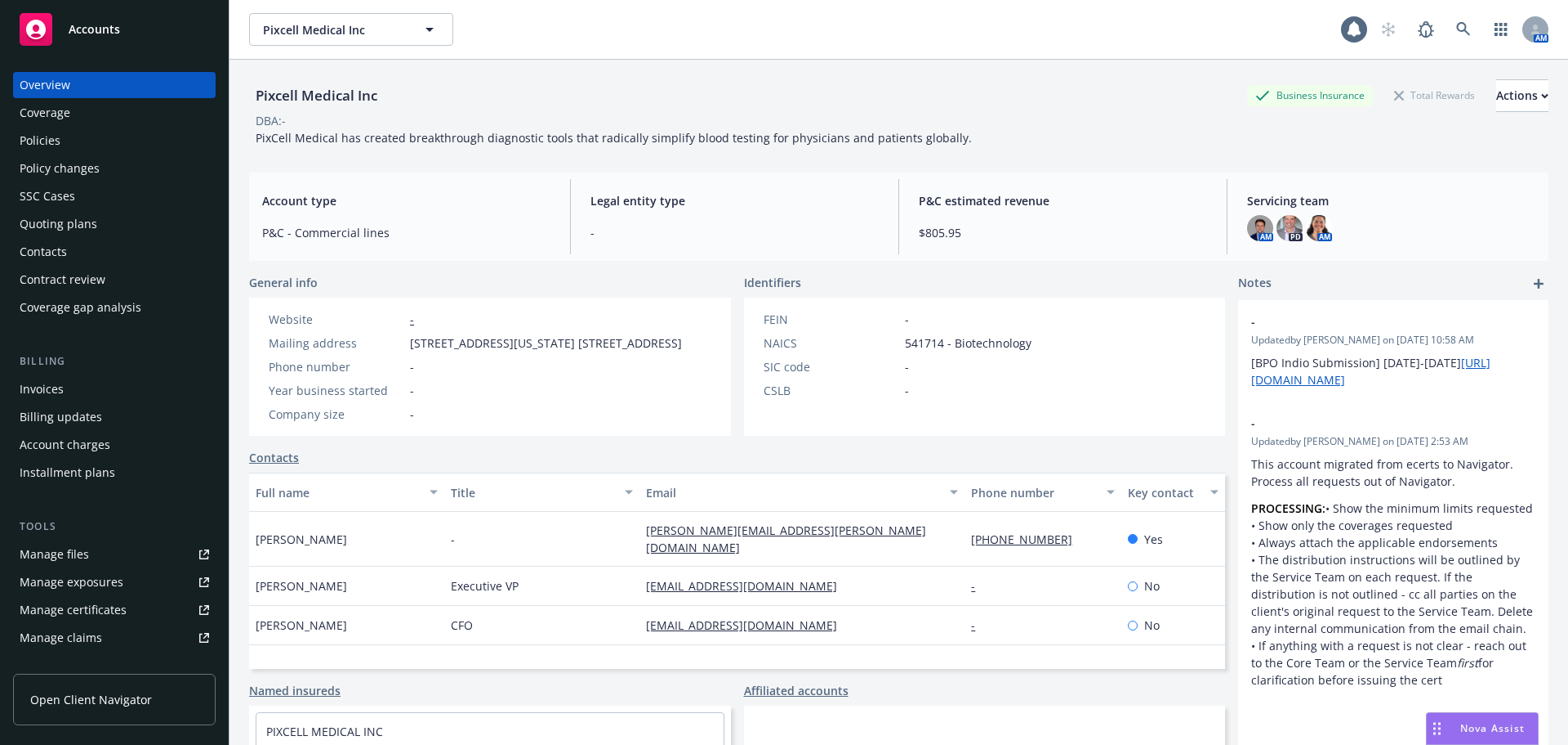
click at [74, 227] on div "Quoting plans" at bounding box center [58, 223] width 77 height 26
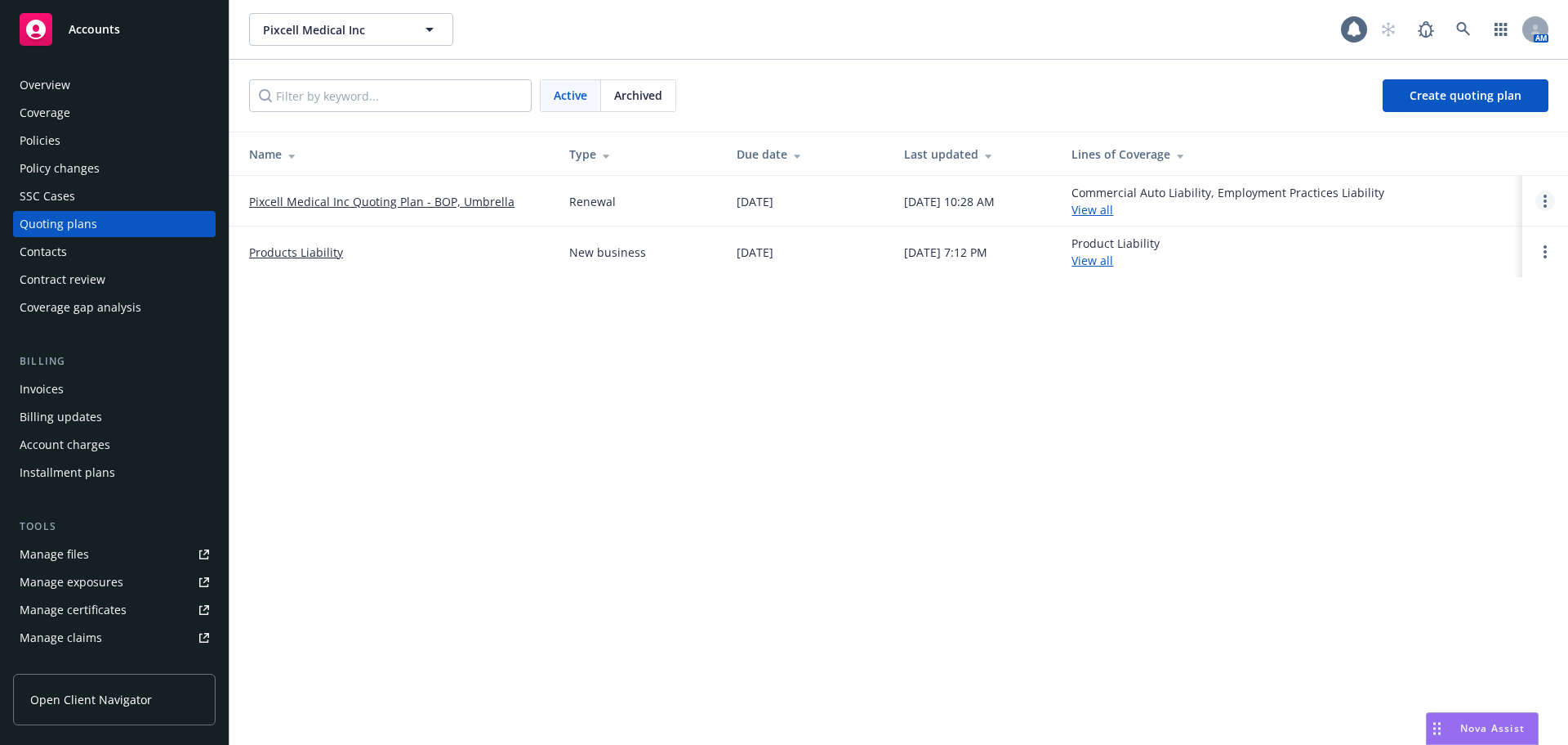
click at [1537, 198] on link "Open options" at bounding box center [1546, 201] width 20 height 20
click at [1469, 87] on span "Copy logging email" at bounding box center [1462, 90] width 143 height 15
drag, startPoint x: 1477, startPoint y: 13, endPoint x: 1470, endPoint y: 25, distance: 13.9
click at [1477, 13] on span at bounding box center [1463, 29] width 33 height 33
click at [1458, 31] on icon at bounding box center [1463, 29] width 15 height 15
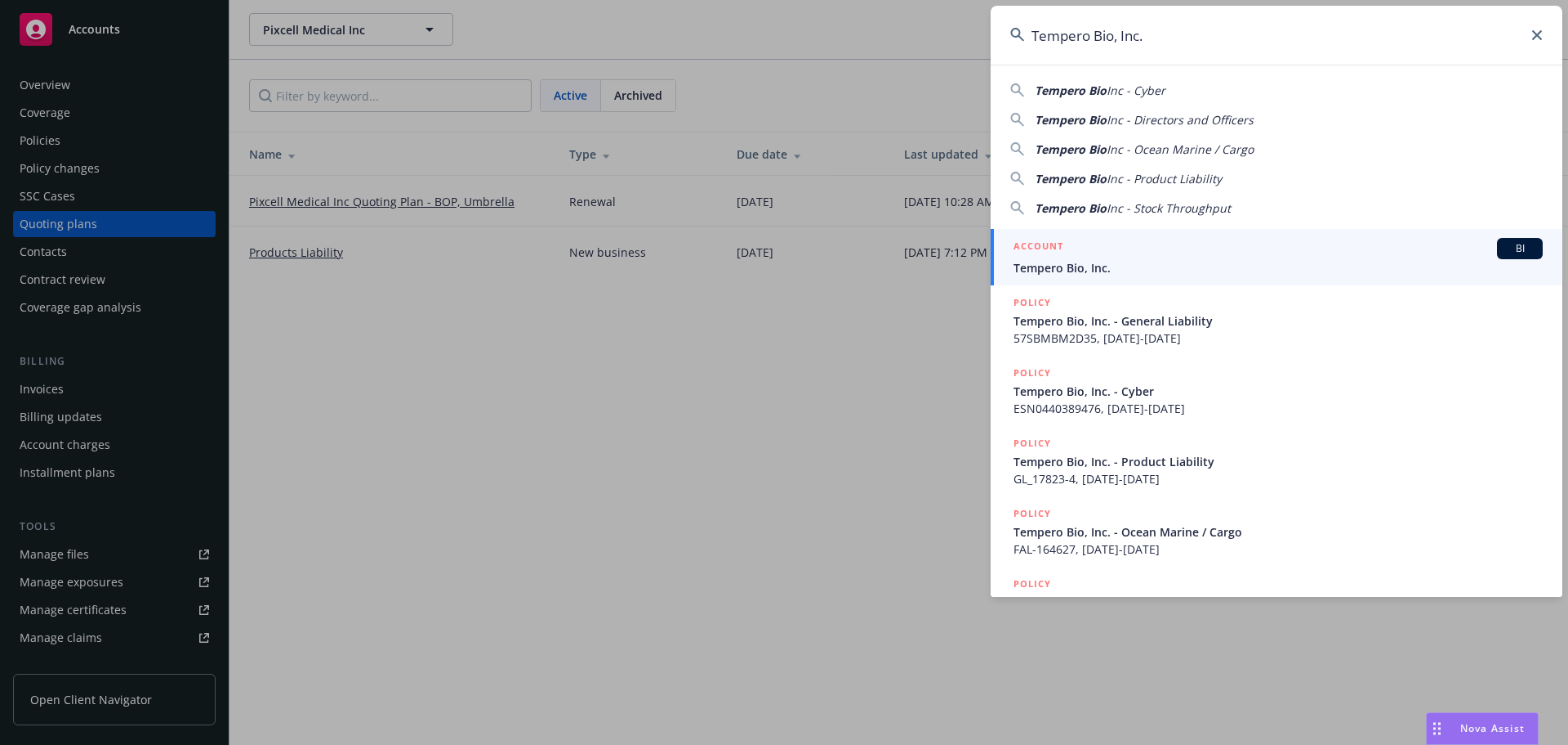
type input "Tempero Bio, Inc."
click at [1123, 255] on div "ACCOUNT BI" at bounding box center [1278, 249] width 530 height 21
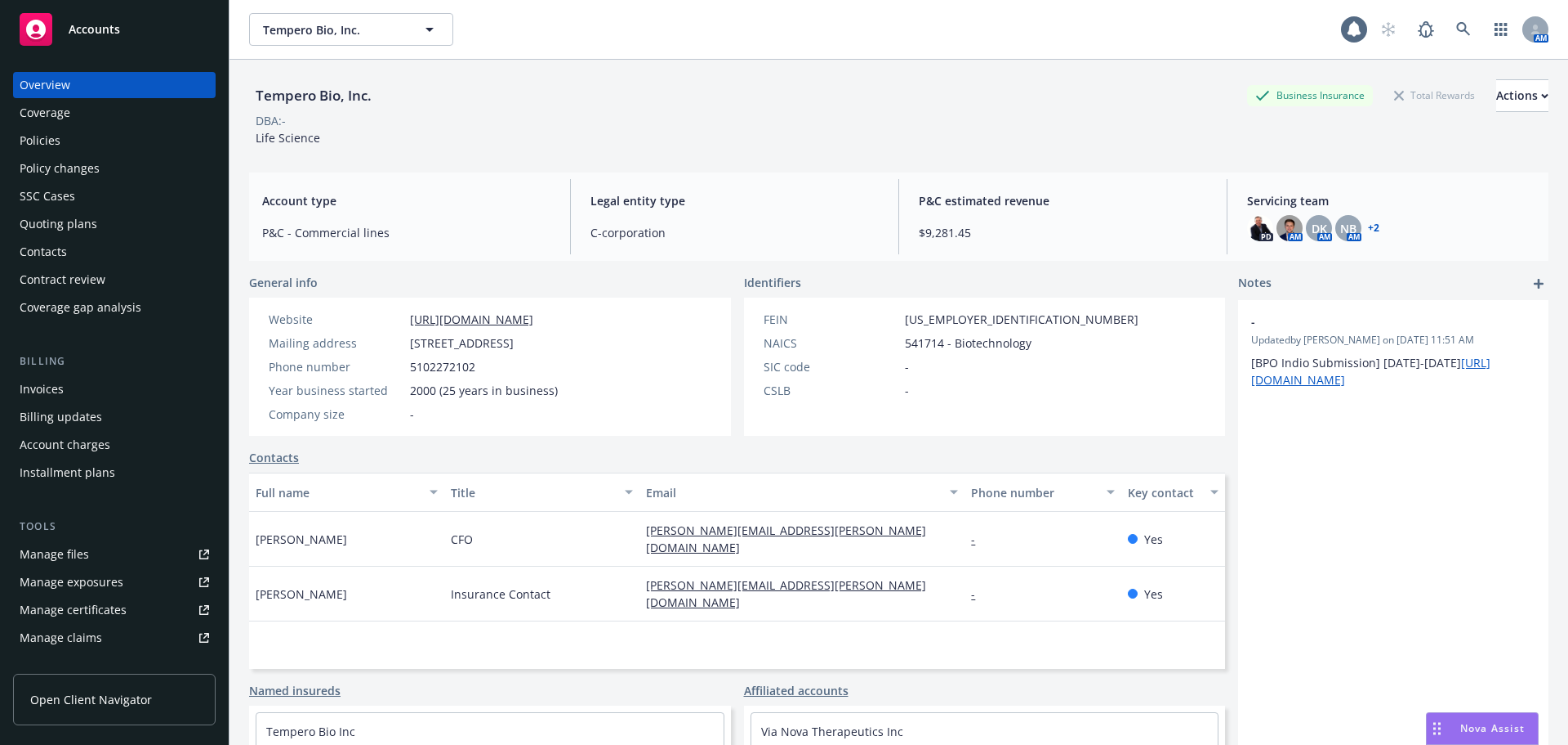
click at [115, 222] on div "Quoting plans" at bounding box center [114, 223] width 190 height 26
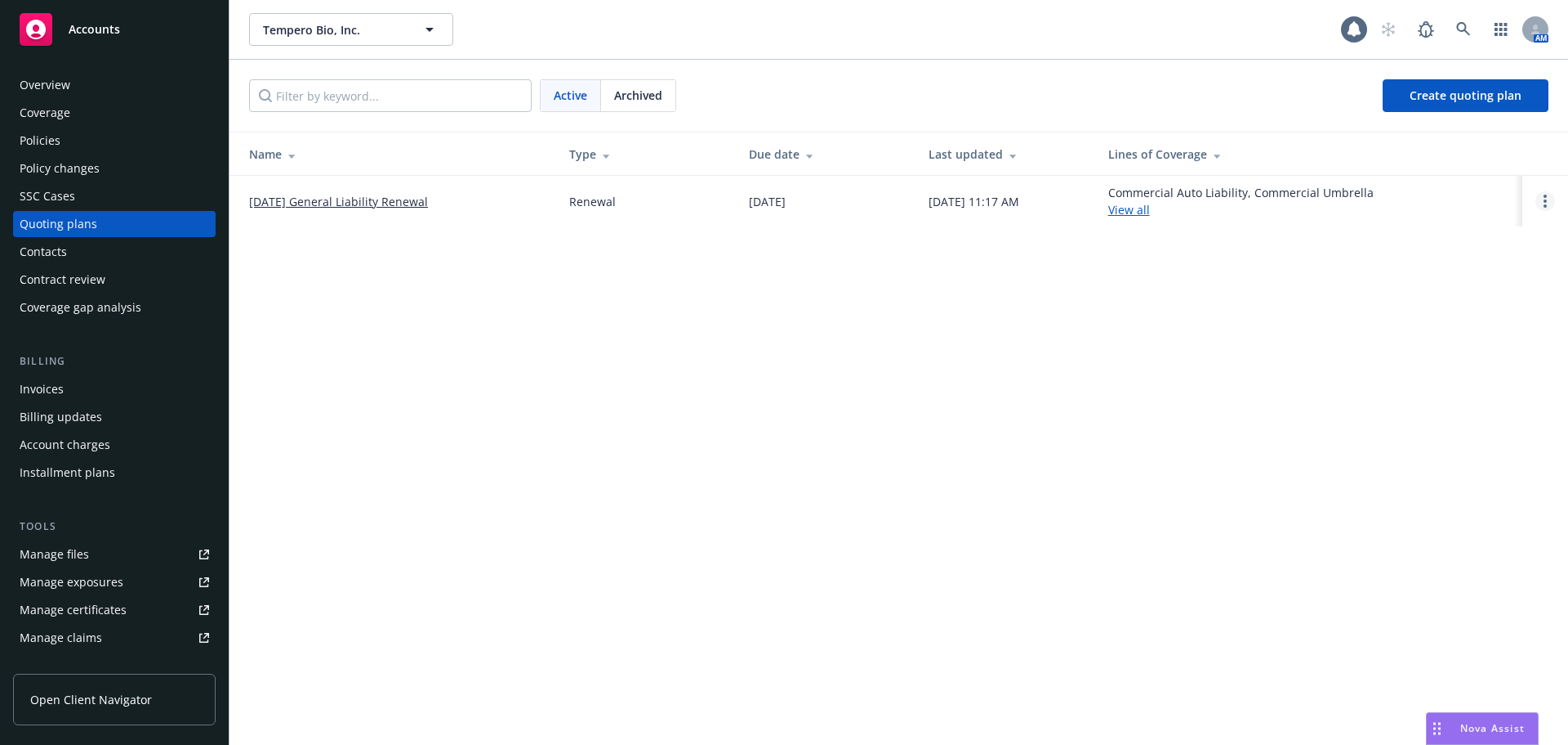
click at [1547, 207] on circle "Open options" at bounding box center [1546, 206] width 4 height 4
click at [1476, 92] on span "Copy logging email" at bounding box center [1462, 90] width 143 height 15
drag, startPoint x: 343, startPoint y: 200, endPoint x: 358, endPoint y: 193, distance: 16.6
click at [343, 200] on link "[DATE] General Liability Renewal" at bounding box center [339, 201] width 179 height 17
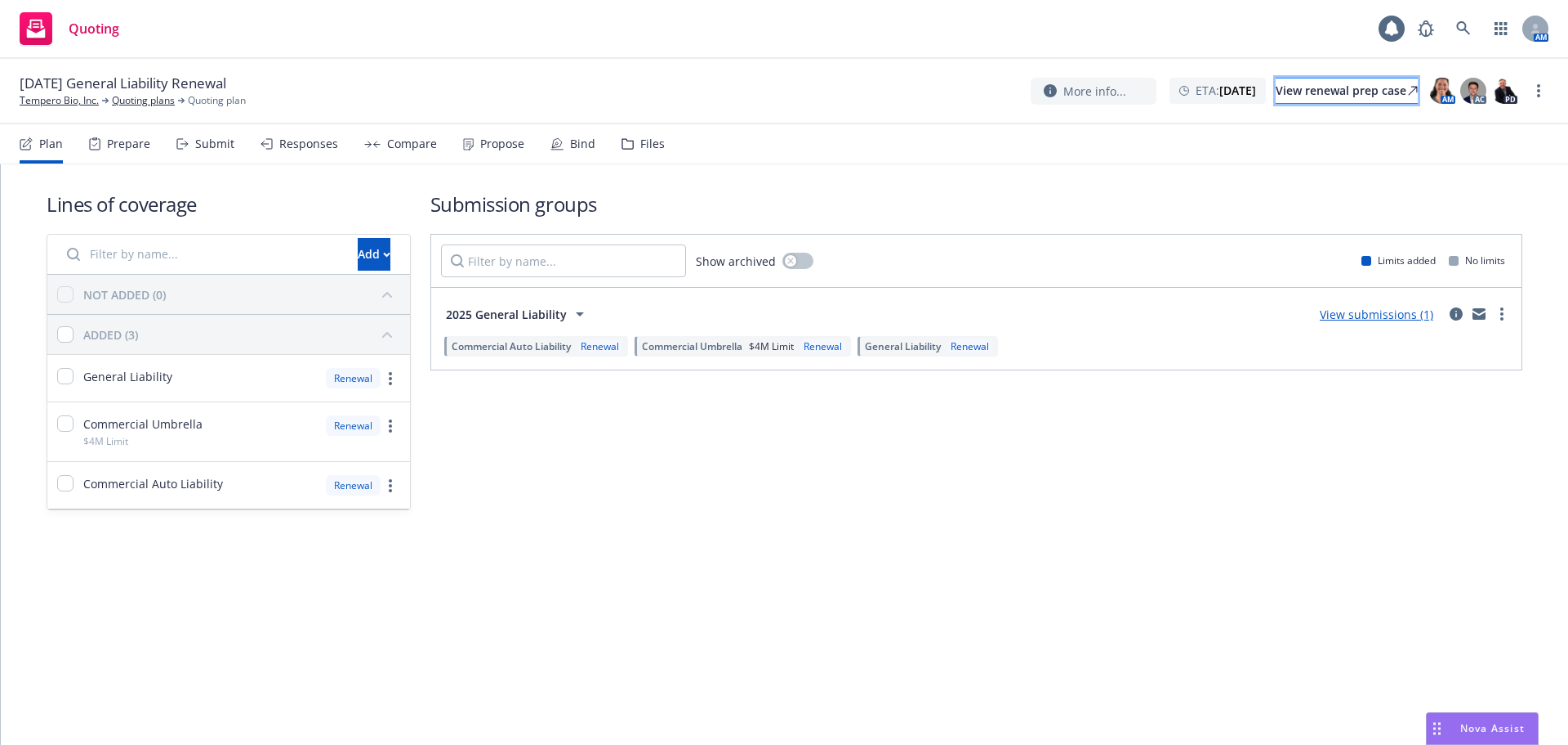
click at [1307, 91] on div "View renewal prep case" at bounding box center [1347, 91] width 142 height 25
click at [665, 142] on nav "Plan Prepare Submit Responses Compare Propose Bind Files" at bounding box center [784, 144] width 1529 height 39
click at [641, 143] on div "Files" at bounding box center [653, 144] width 25 height 13
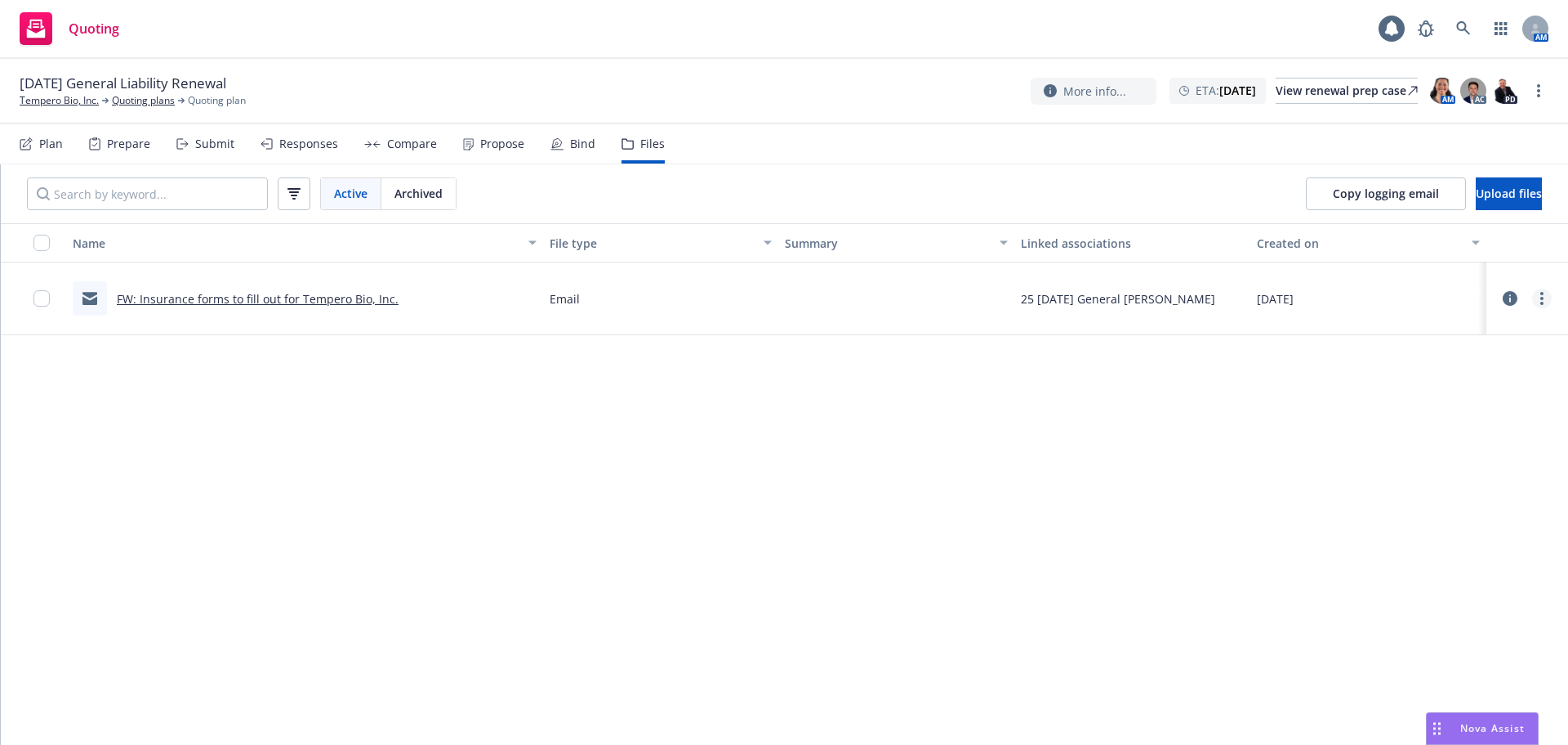
click at [1545, 298] on link "more" at bounding box center [1542, 298] width 20 height 20
click at [1437, 334] on link "Archive" at bounding box center [1470, 331] width 162 height 33
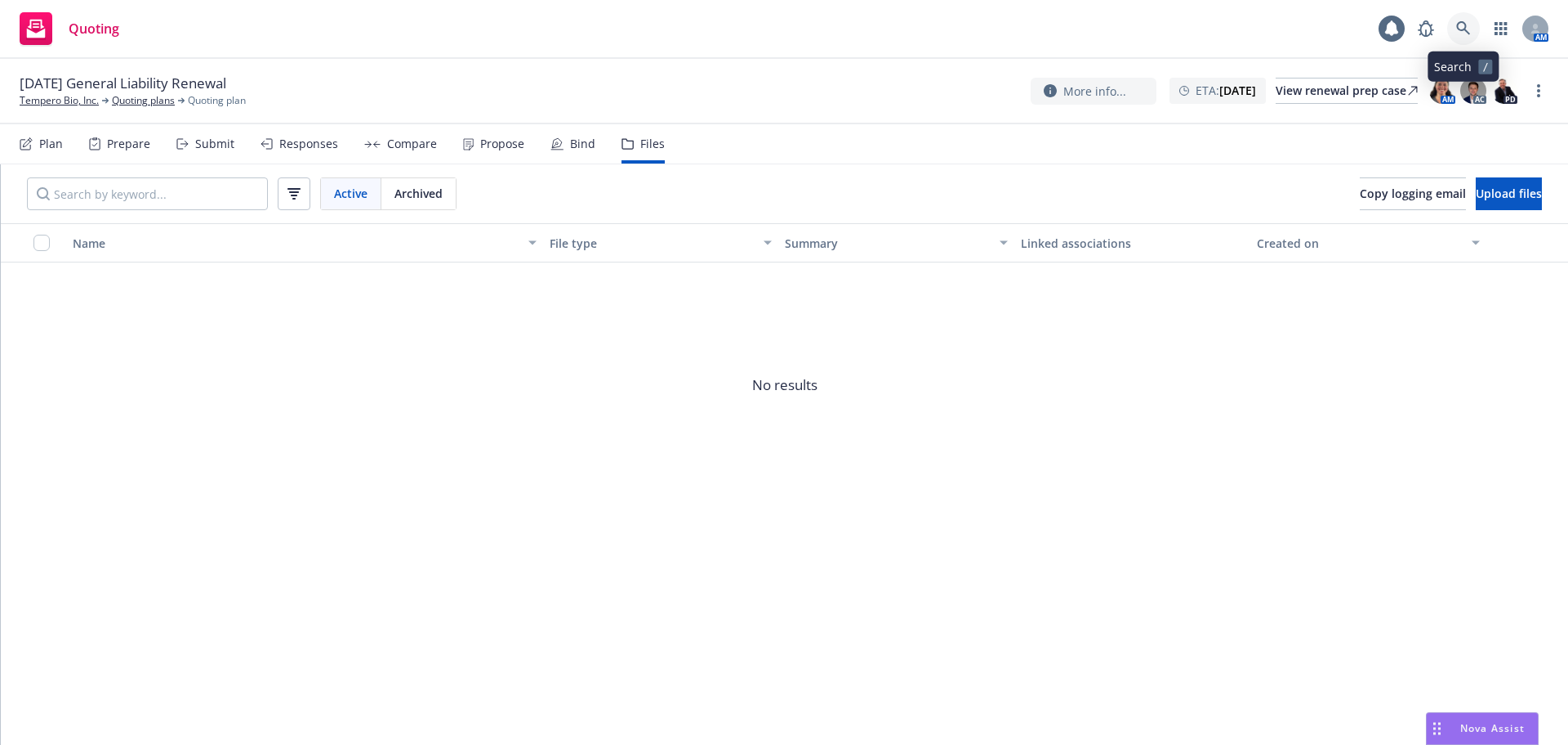
click at [1456, 28] on icon at bounding box center [1463, 28] width 15 height 15
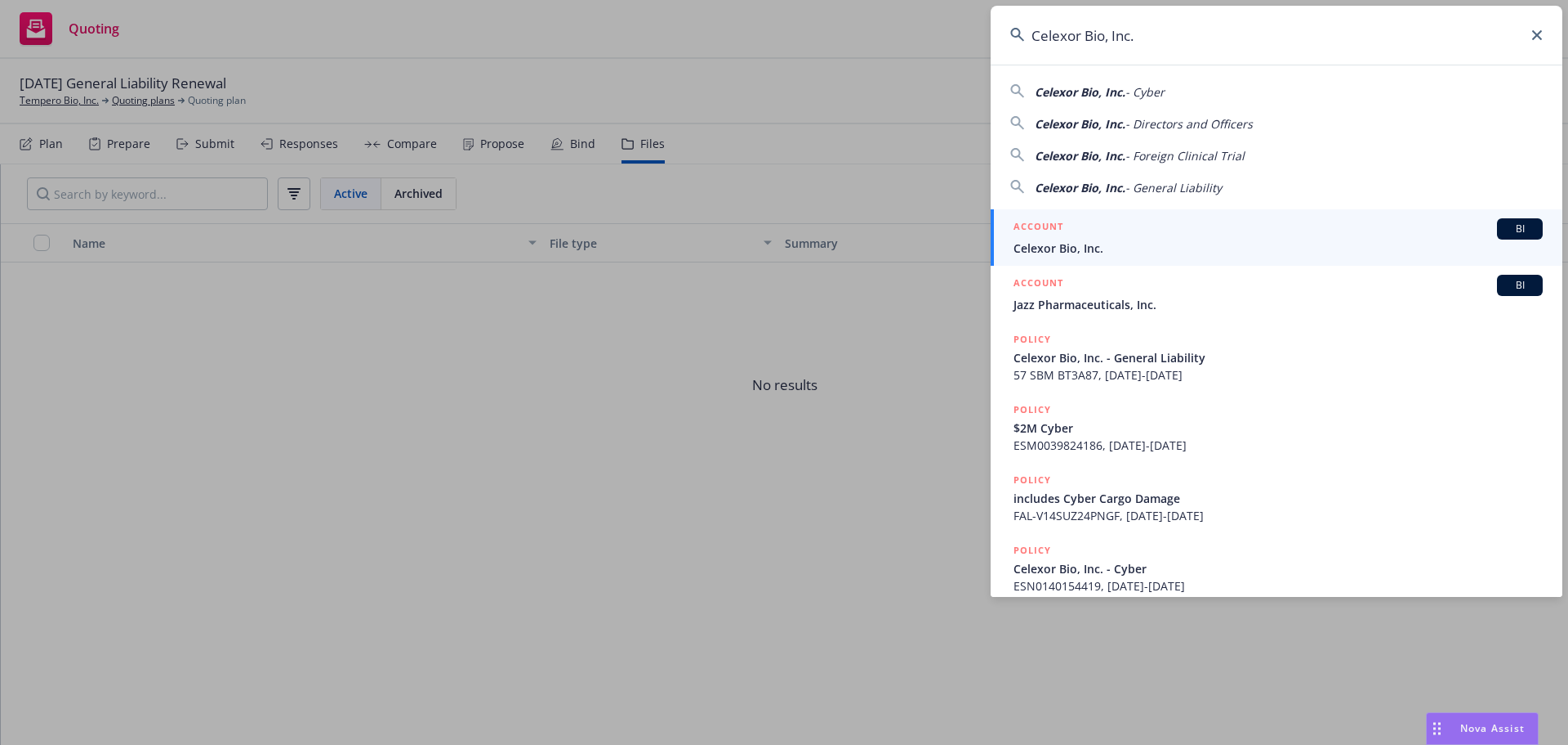
type input "Celexor Bio, Inc."
click at [1146, 226] on div "ACCOUNT BI" at bounding box center [1278, 229] width 530 height 21
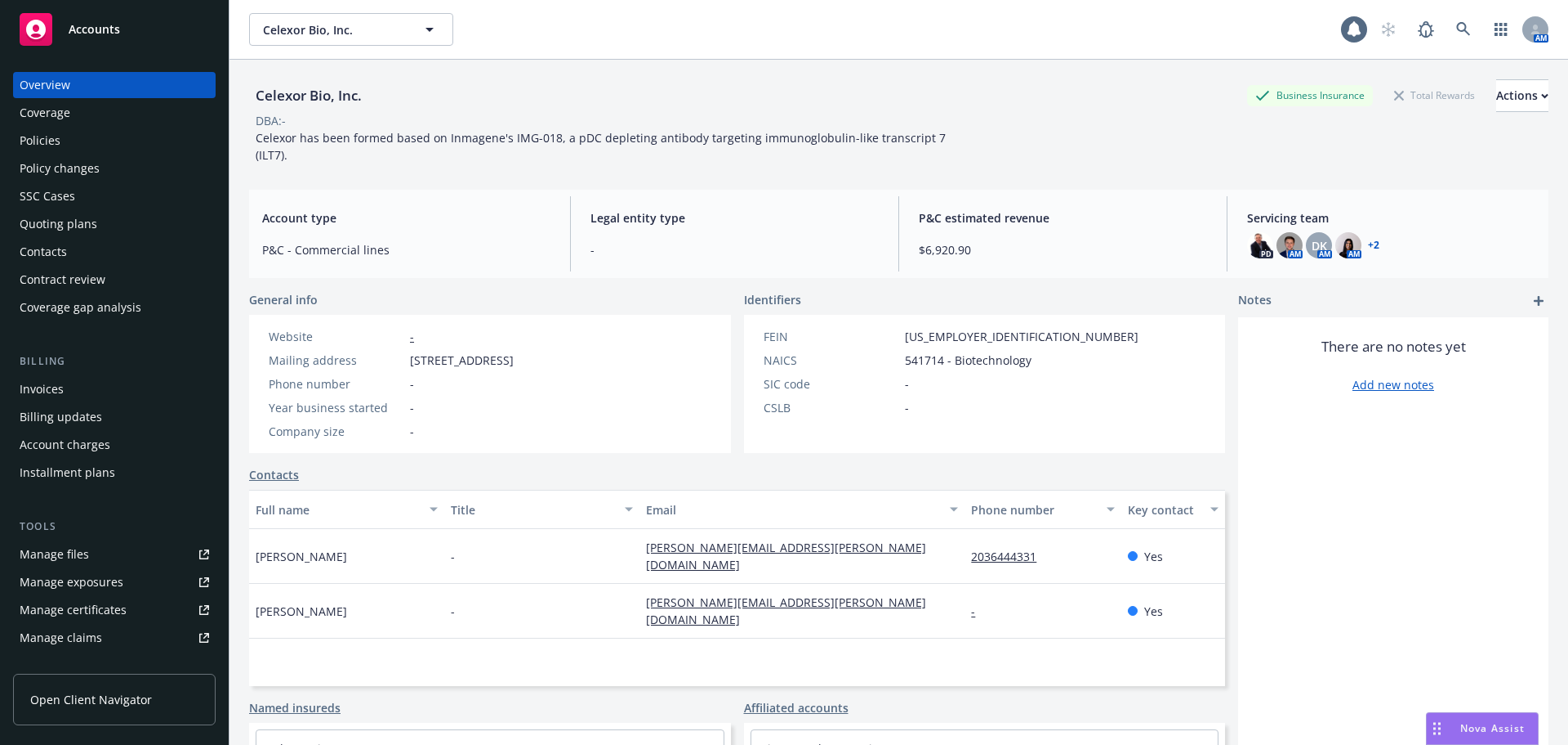
click at [51, 243] on div "Contacts" at bounding box center [43, 251] width 47 height 26
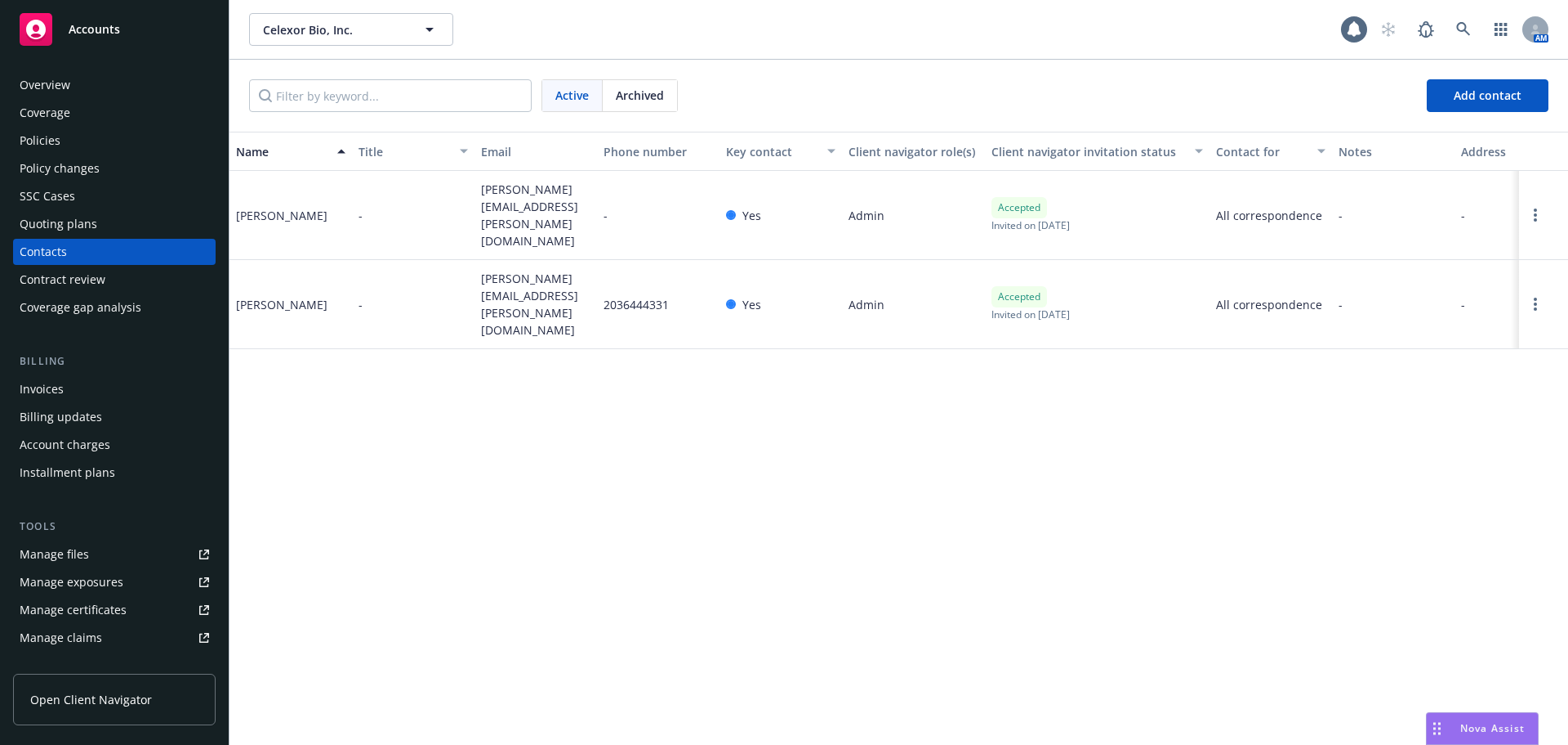
click at [65, 223] on div "Quoting plans" at bounding box center [58, 223] width 77 height 26
